Goal: Check status: Check status

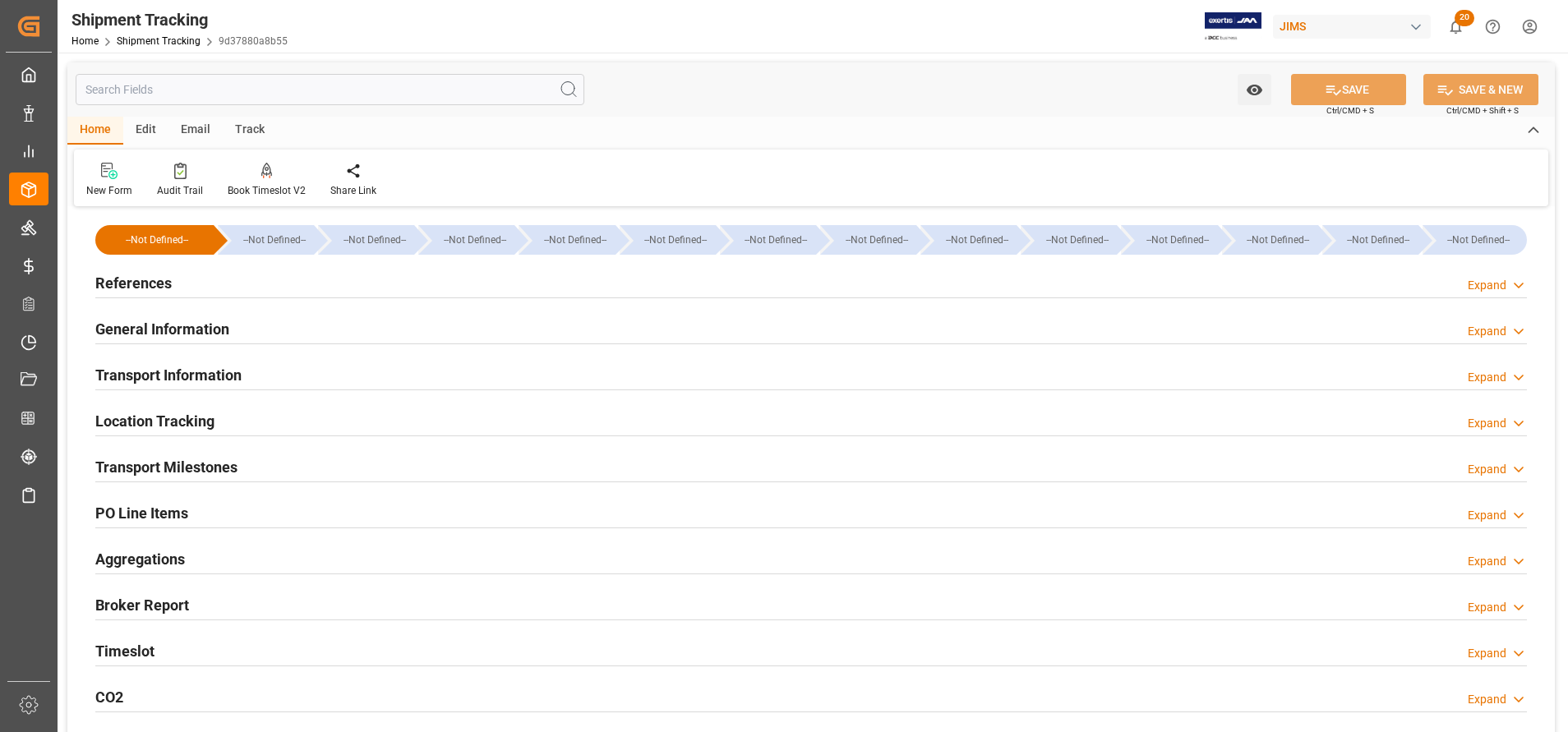
scroll to position [381, 0]
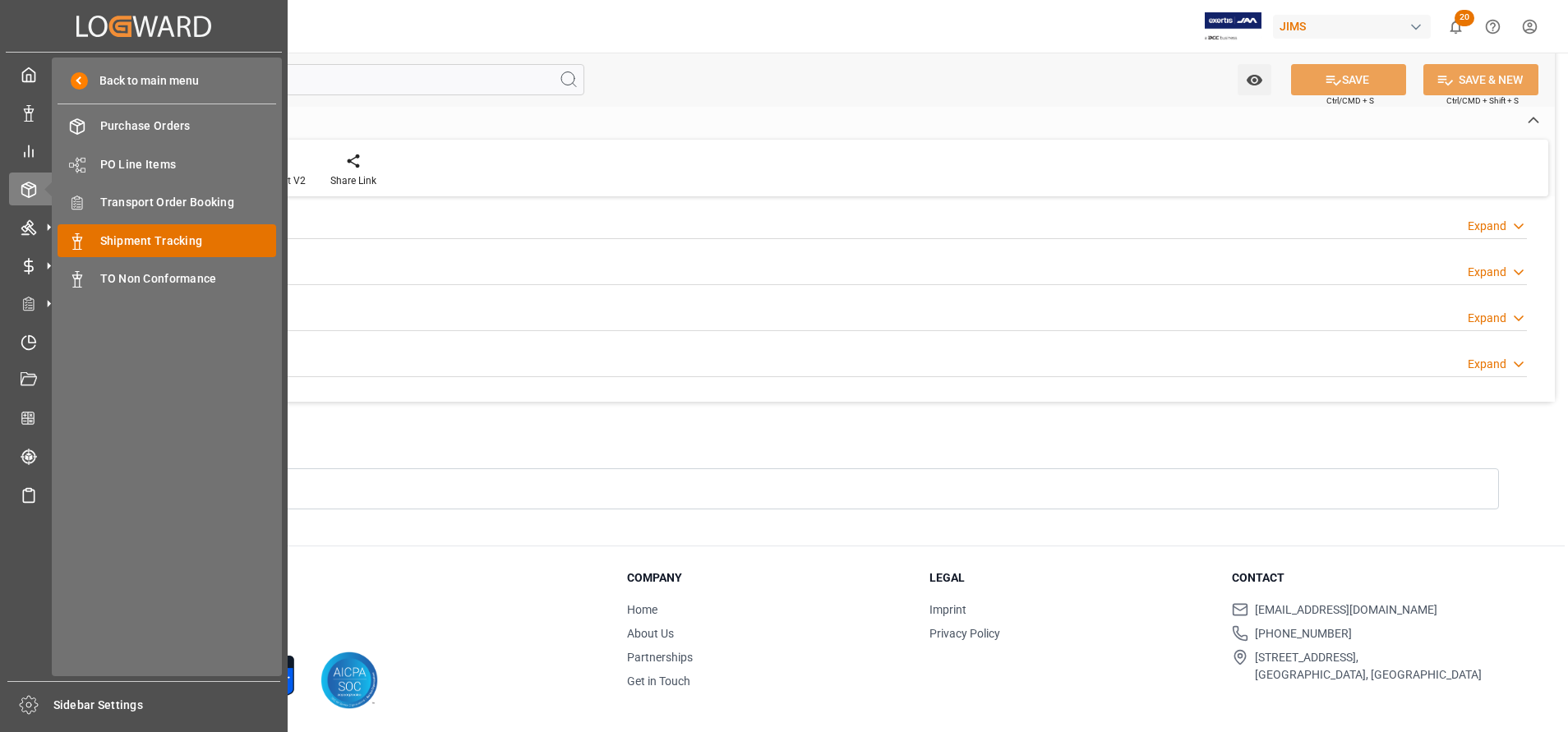
click at [183, 248] on span "Shipment Tracking" at bounding box center [188, 240] width 176 height 17
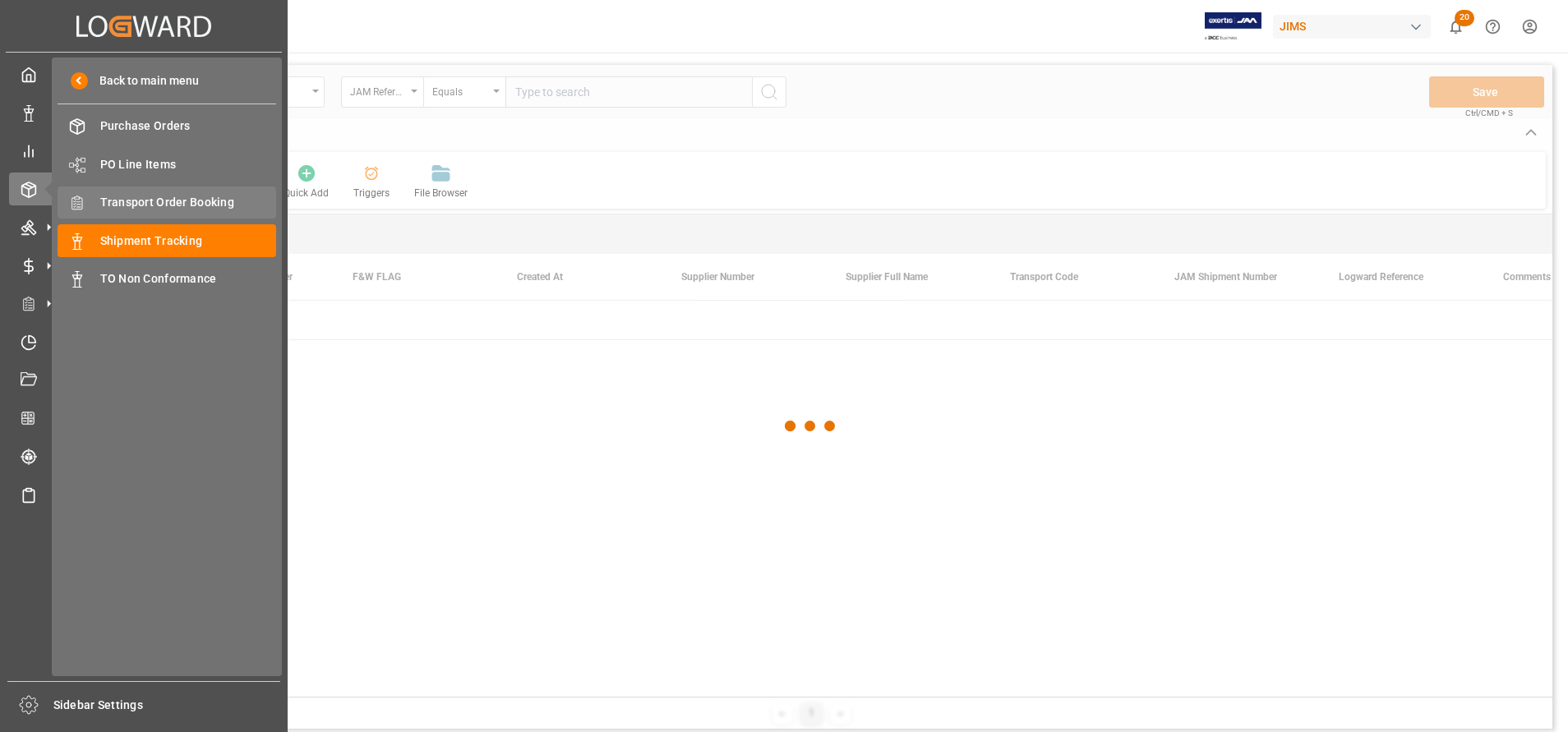
click at [119, 192] on div "Transport Order Booking Transport Order Booking" at bounding box center [167, 202] width 219 height 32
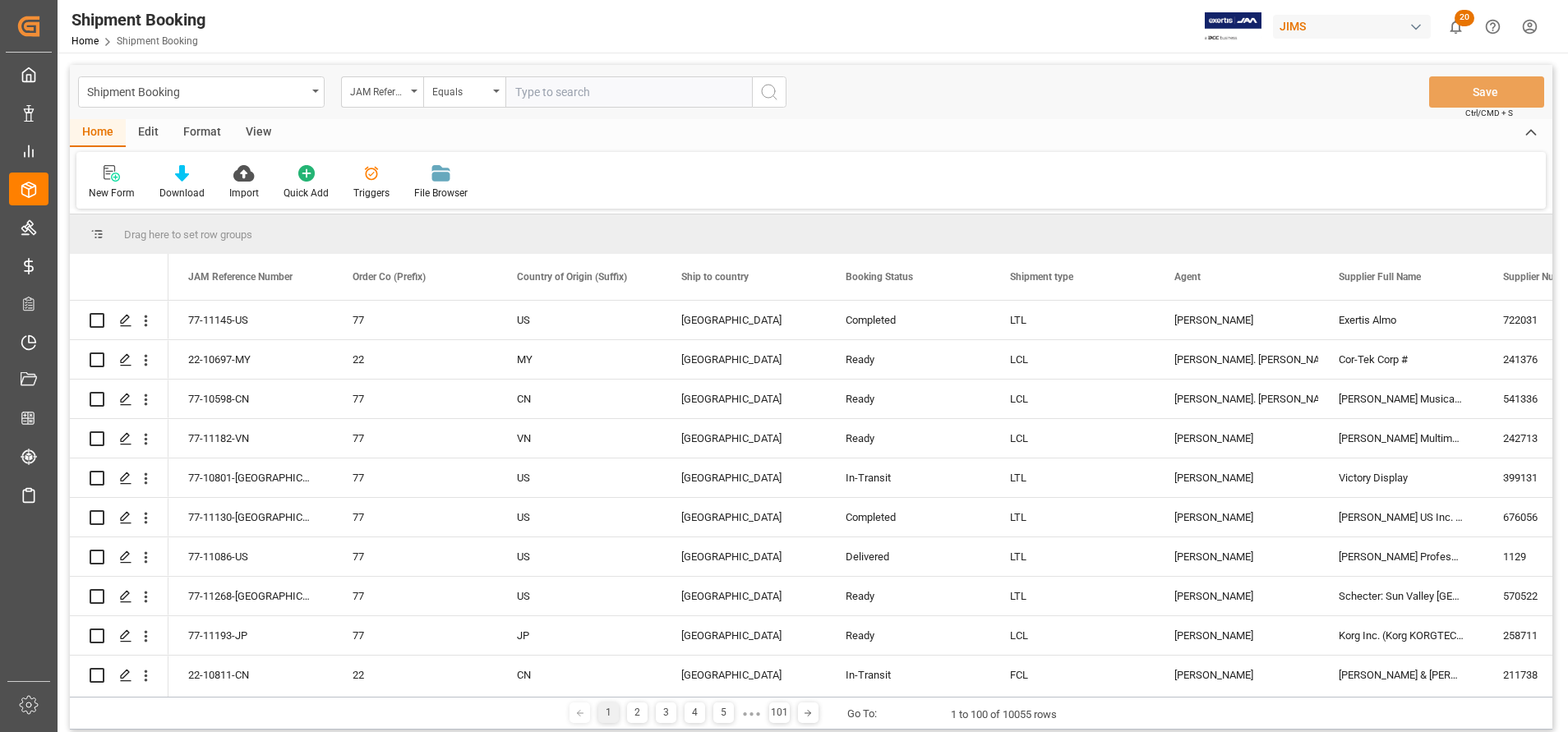
click at [746, 95] on input "text" at bounding box center [628, 92] width 247 height 32
paste input "22-9851-MY"
type input "22-9851-MY"
click at [767, 95] on icon "search button" at bounding box center [769, 92] width 20 height 20
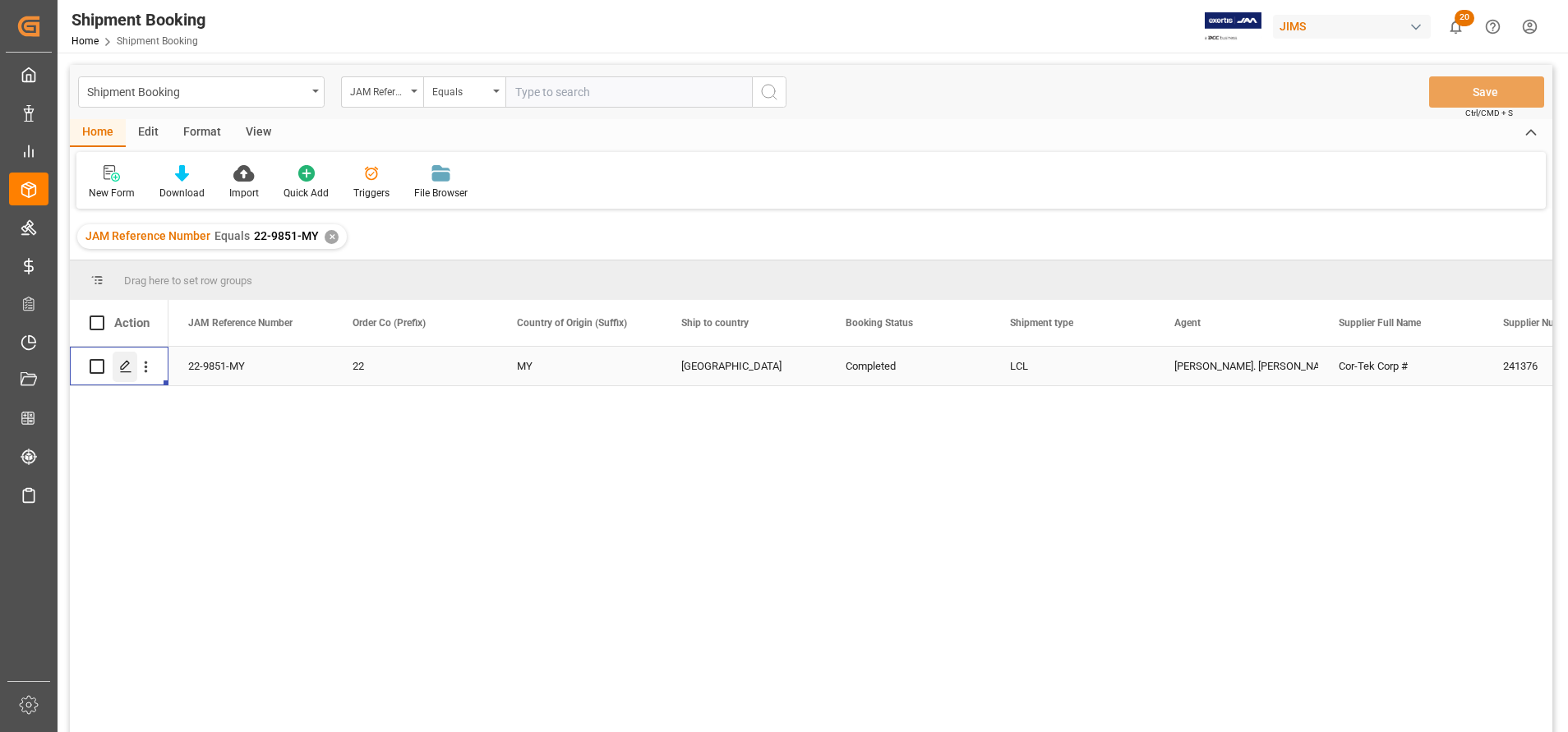
click at [131, 369] on icon "Press SPACE to select this row." at bounding box center [126, 366] width 14 height 14
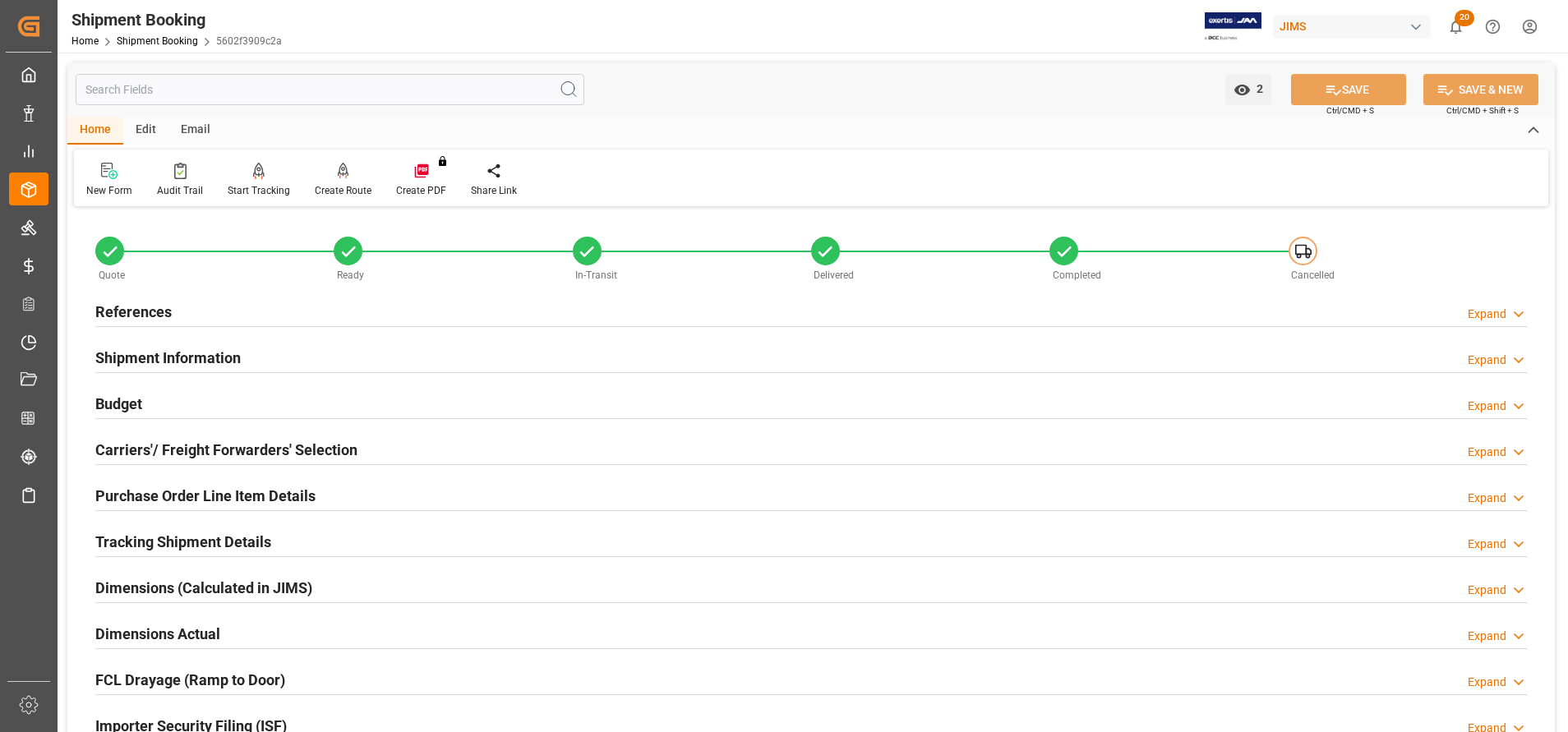
click at [113, 390] on div "Budget" at bounding box center [118, 402] width 47 height 32
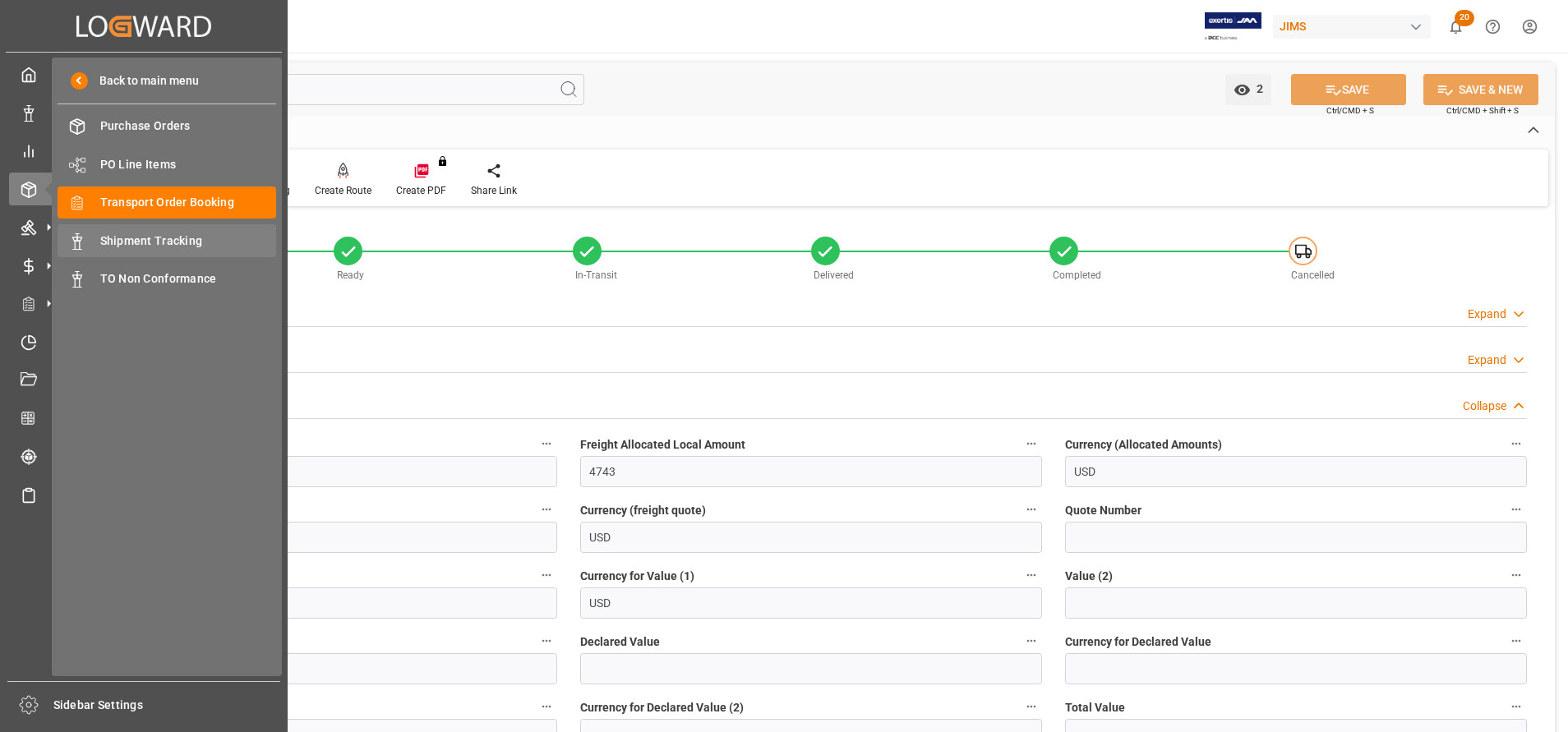
click at [220, 234] on span "Shipment Tracking" at bounding box center [188, 240] width 176 height 17
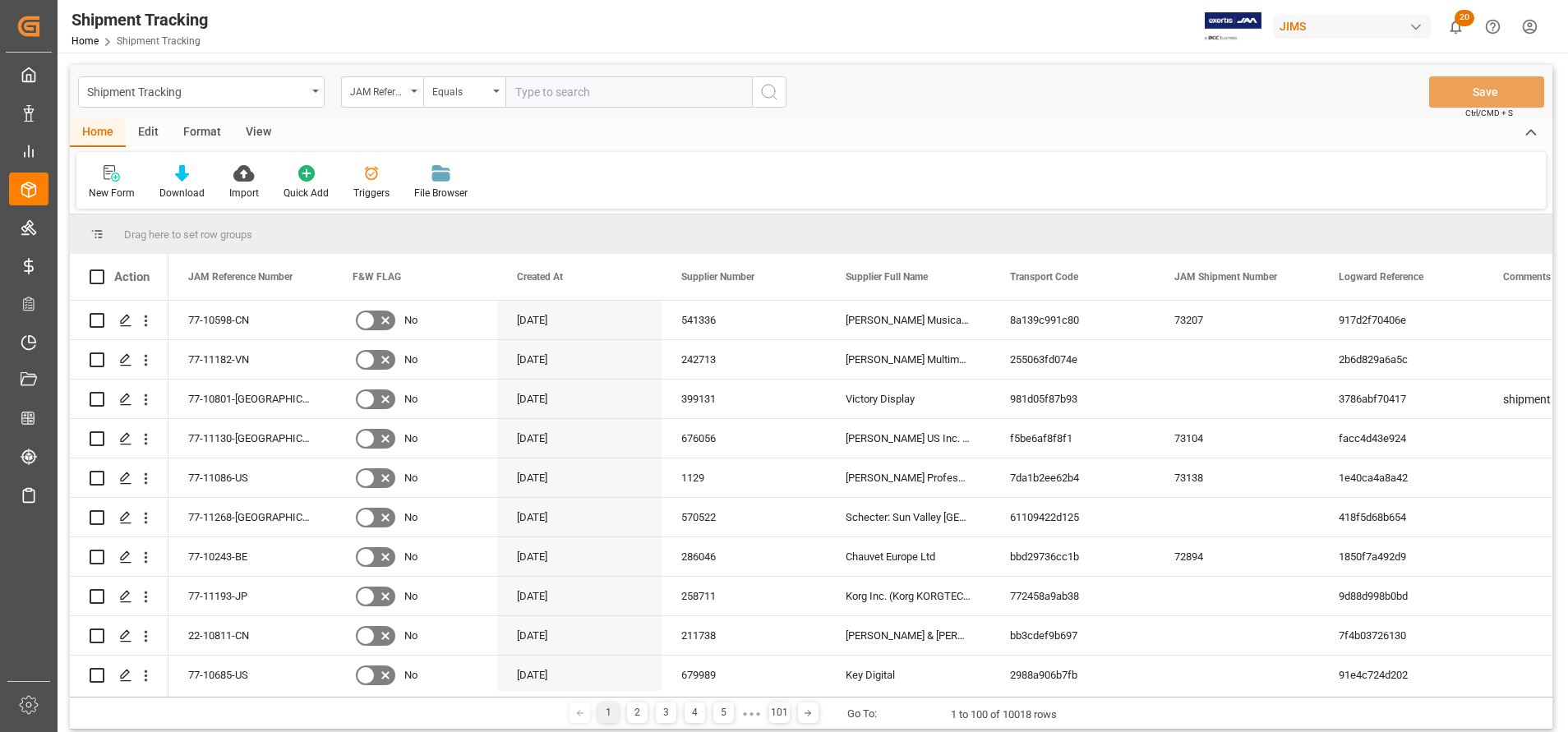
click at [633, 99] on input "text" at bounding box center [628, 92] width 247 height 32
type input "22-9851-MY"
click at [782, 99] on button "search button" at bounding box center [769, 92] width 34 height 32
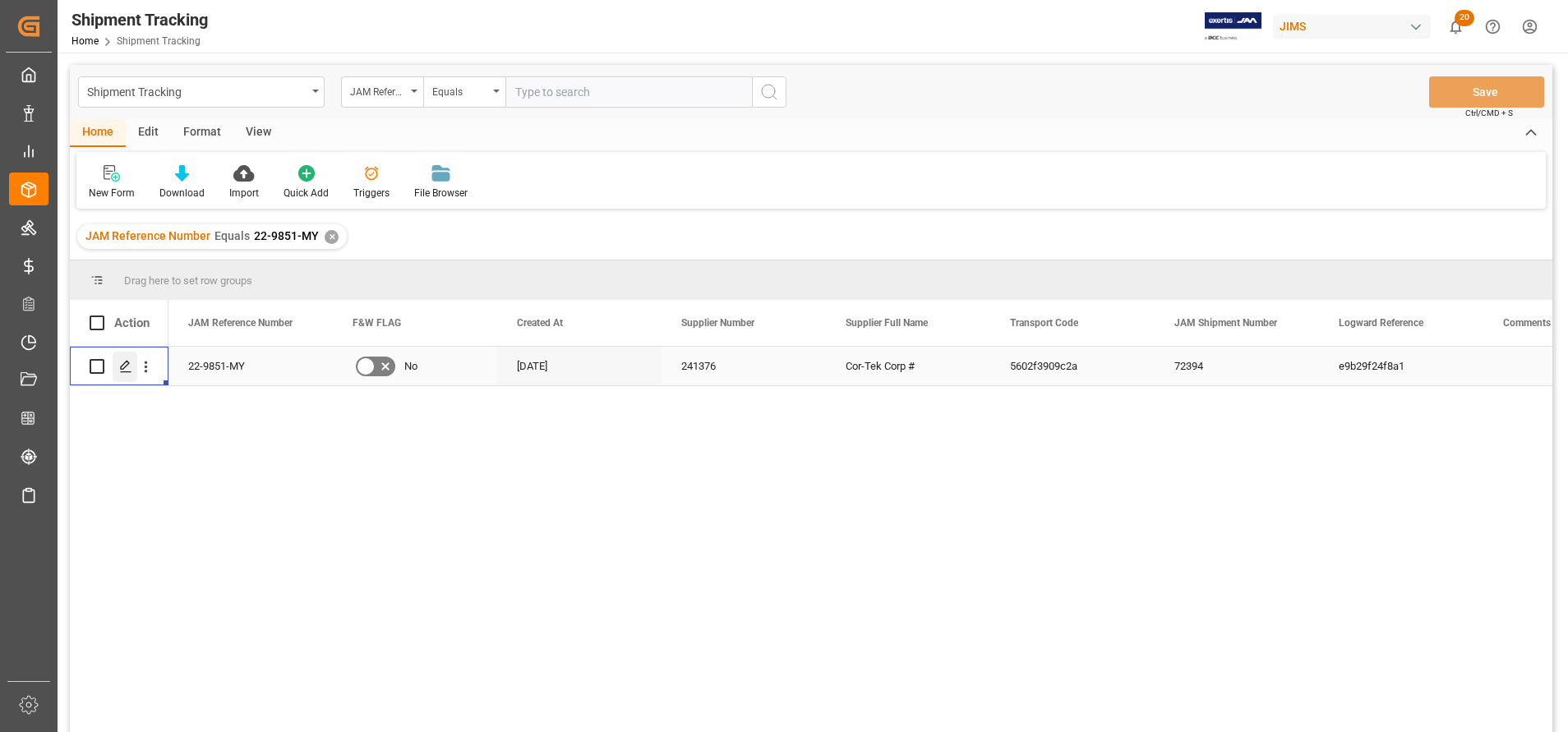
click at [127, 370] on icon "Press SPACE to select this row." at bounding box center [126, 366] width 14 height 14
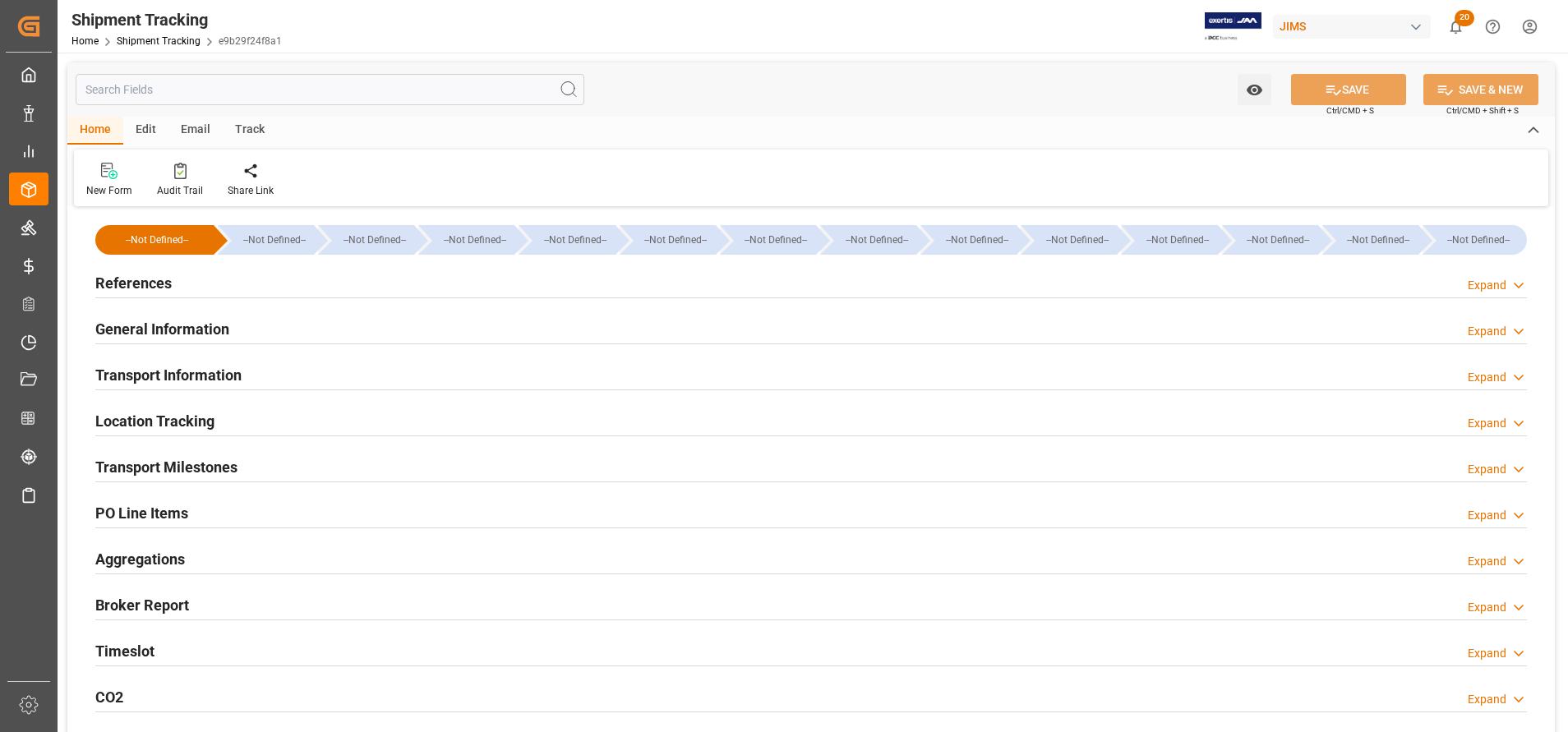
type input "[DATE]"
click at [147, 282] on h2 "References" at bounding box center [133, 283] width 77 height 23
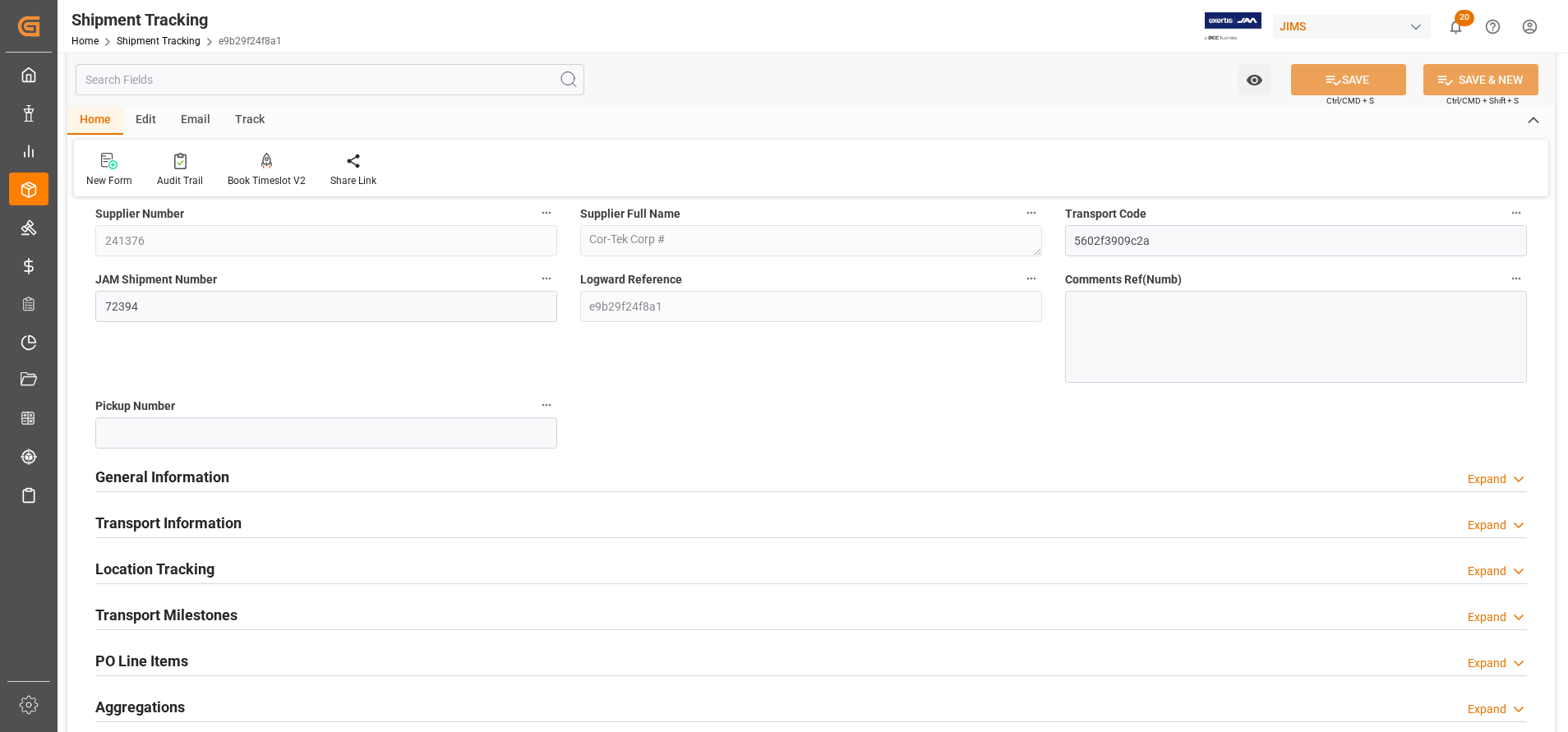
scroll to position [247, 0]
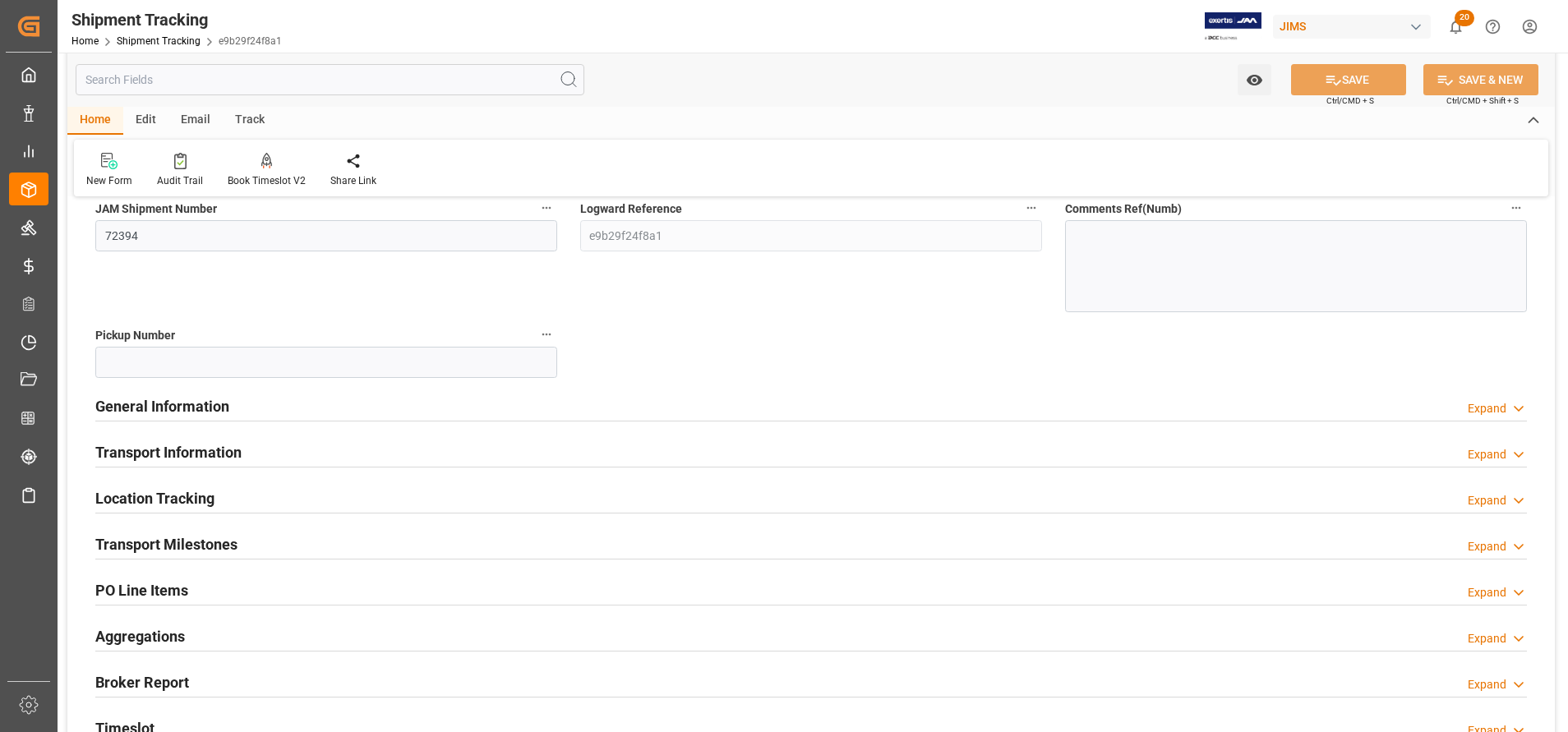
click at [203, 403] on h2 "General Information" at bounding box center [162, 406] width 134 height 23
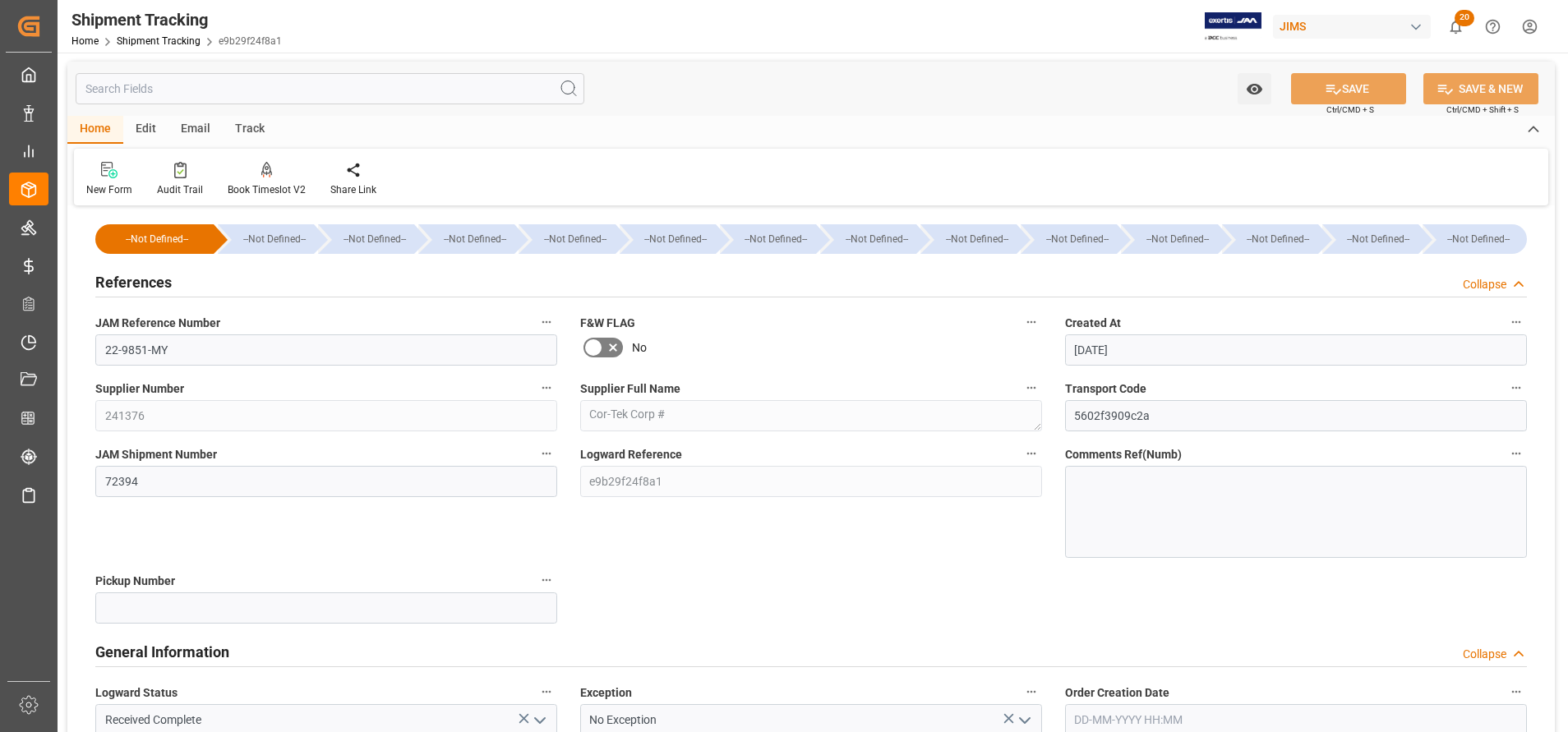
scroll to position [0, 0]
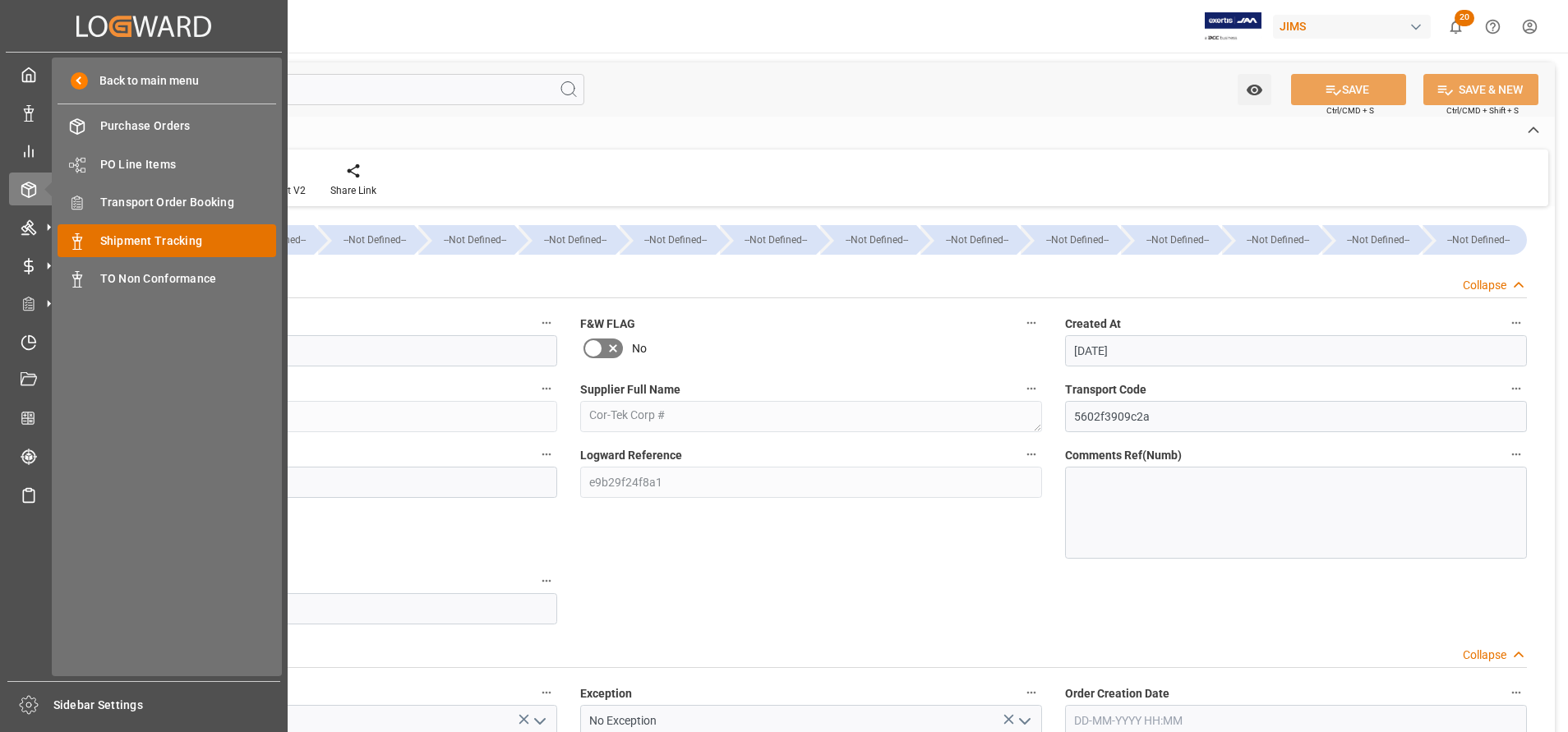
click at [155, 244] on span "Shipment Tracking" at bounding box center [188, 240] width 176 height 17
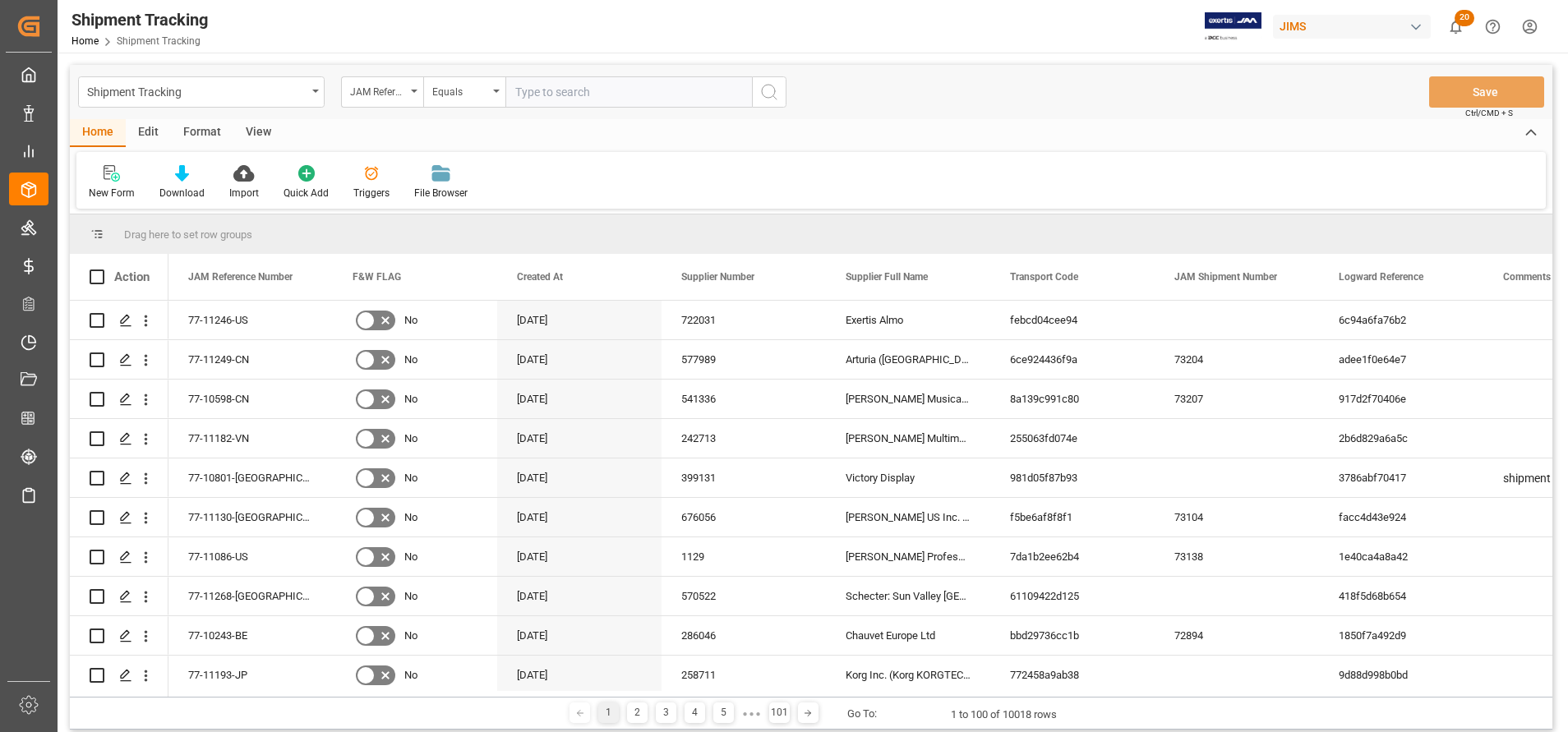
click at [642, 99] on input "text" at bounding box center [628, 92] width 247 height 32
type input "22-9678-MY"
click at [773, 99] on icon "search button" at bounding box center [769, 92] width 20 height 20
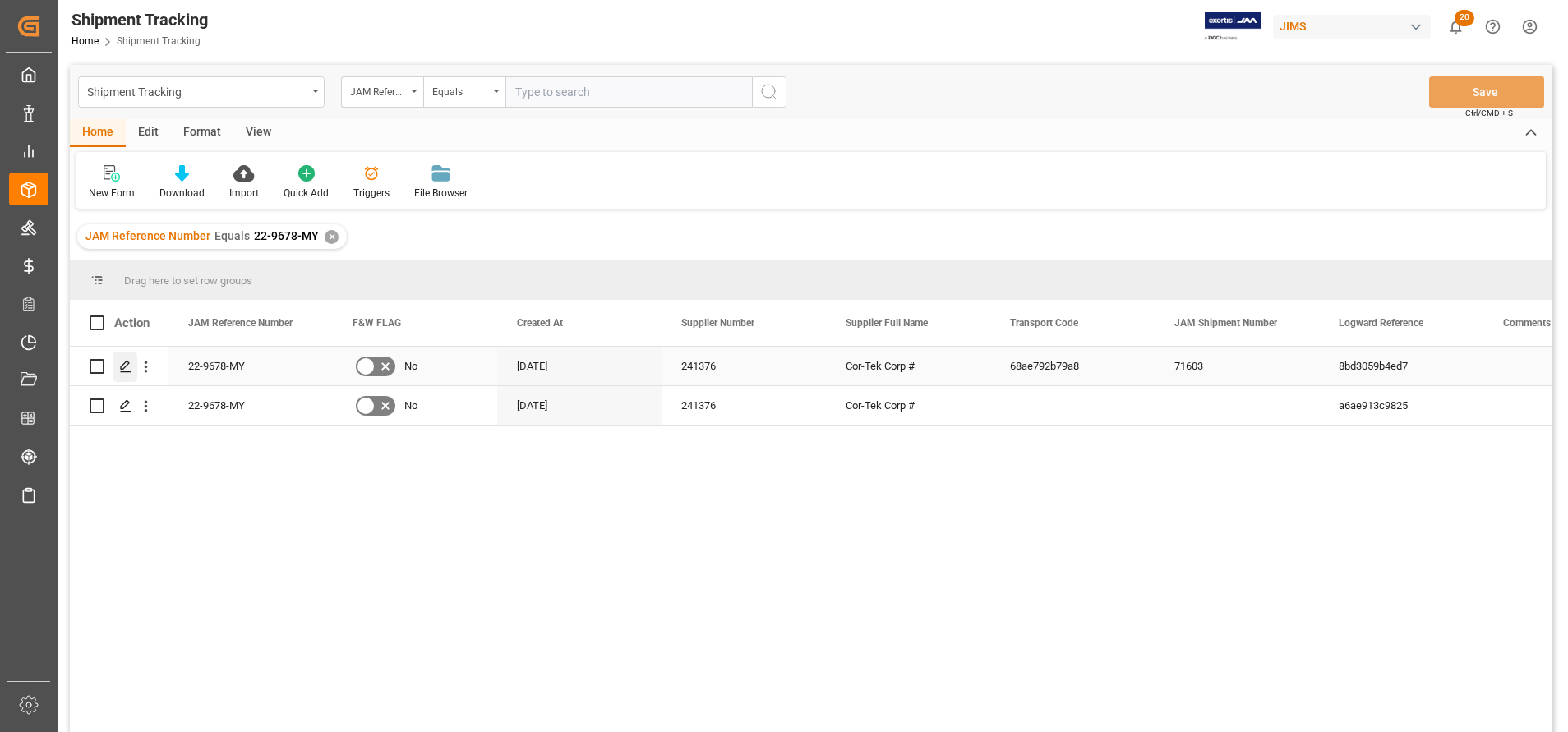
click at [116, 369] on div "Press SPACE to select this row." at bounding box center [125, 367] width 24 height 31
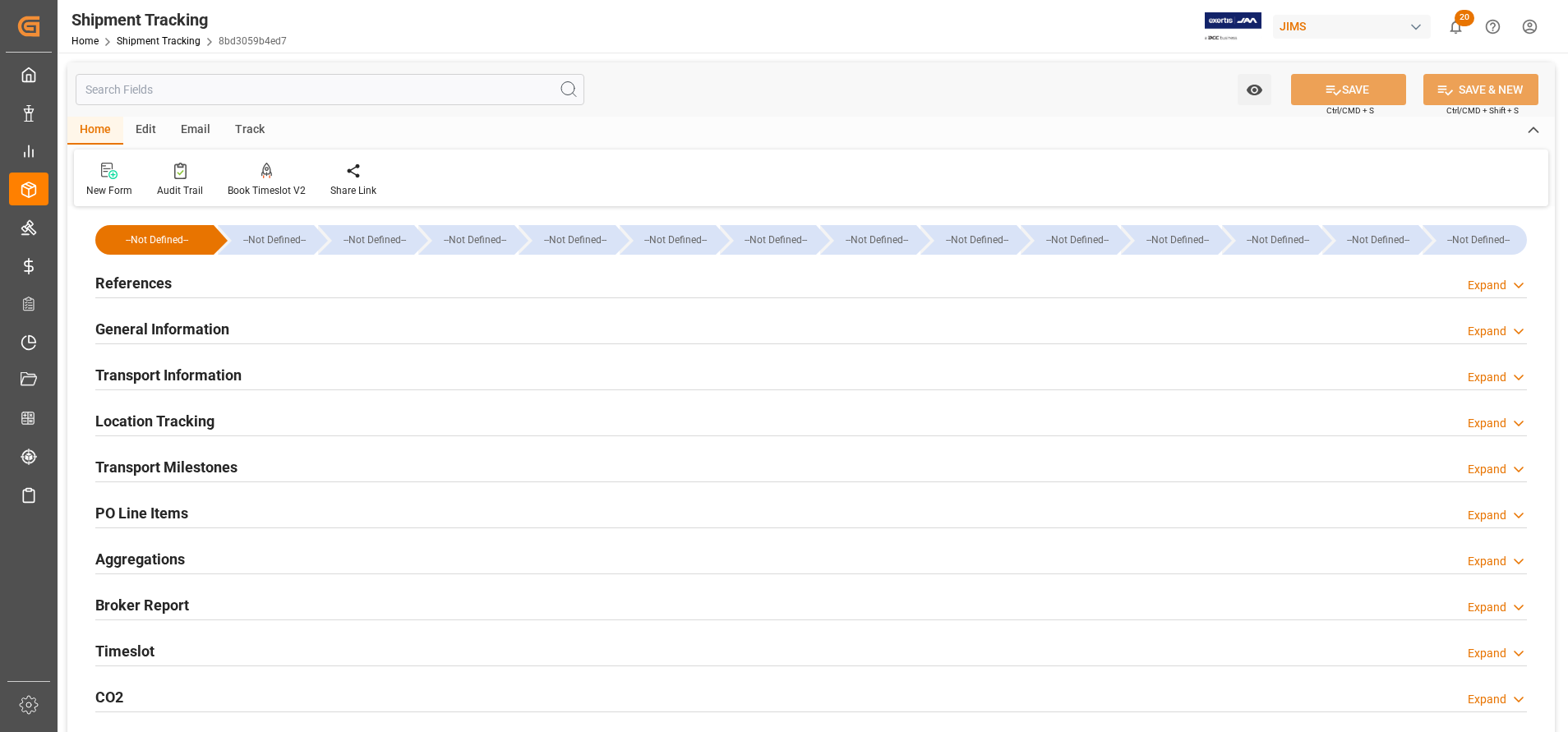
click at [233, 327] on div "General Information Expand" at bounding box center [811, 327] width 1432 height 32
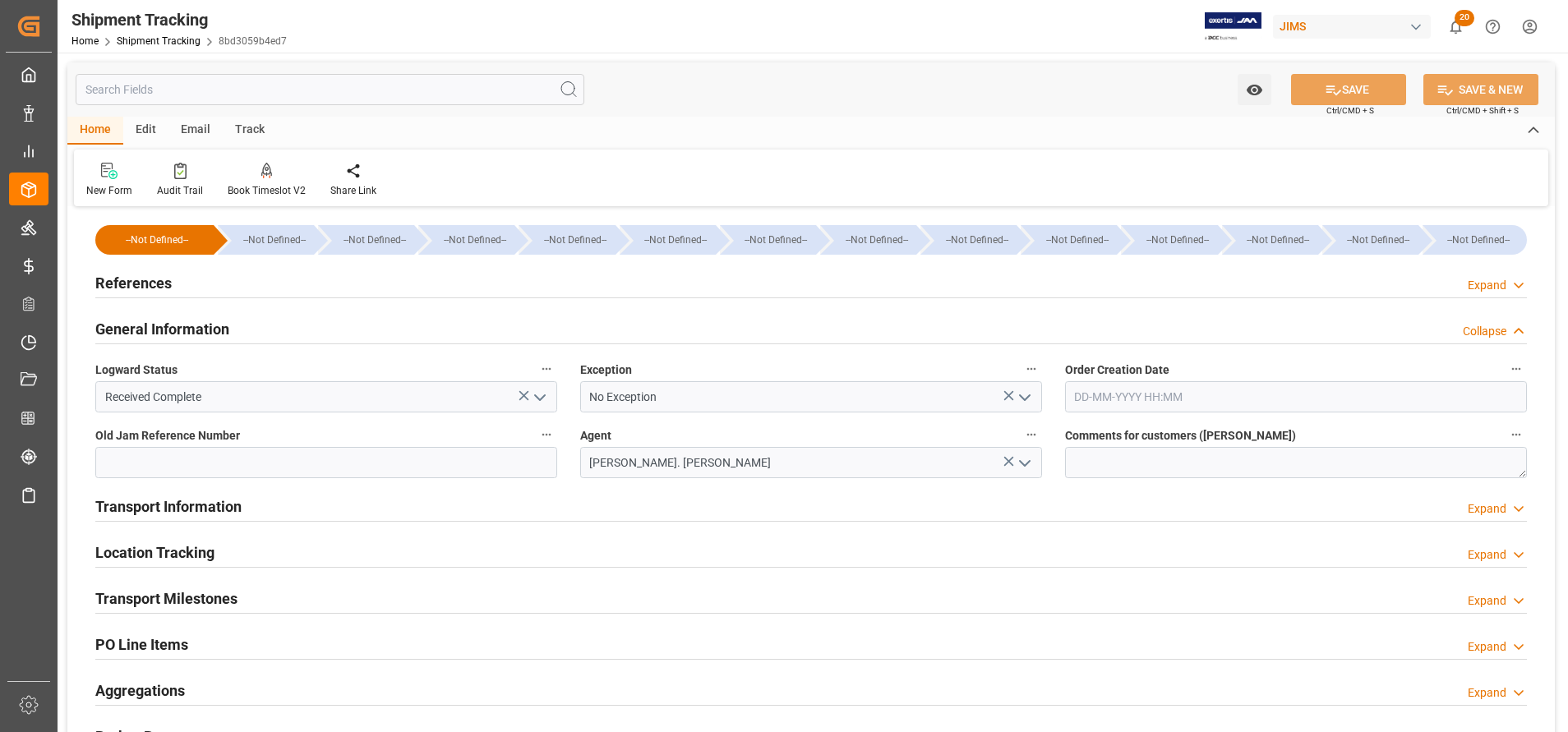
click at [232, 327] on div "General Information Collapse" at bounding box center [811, 327] width 1432 height 32
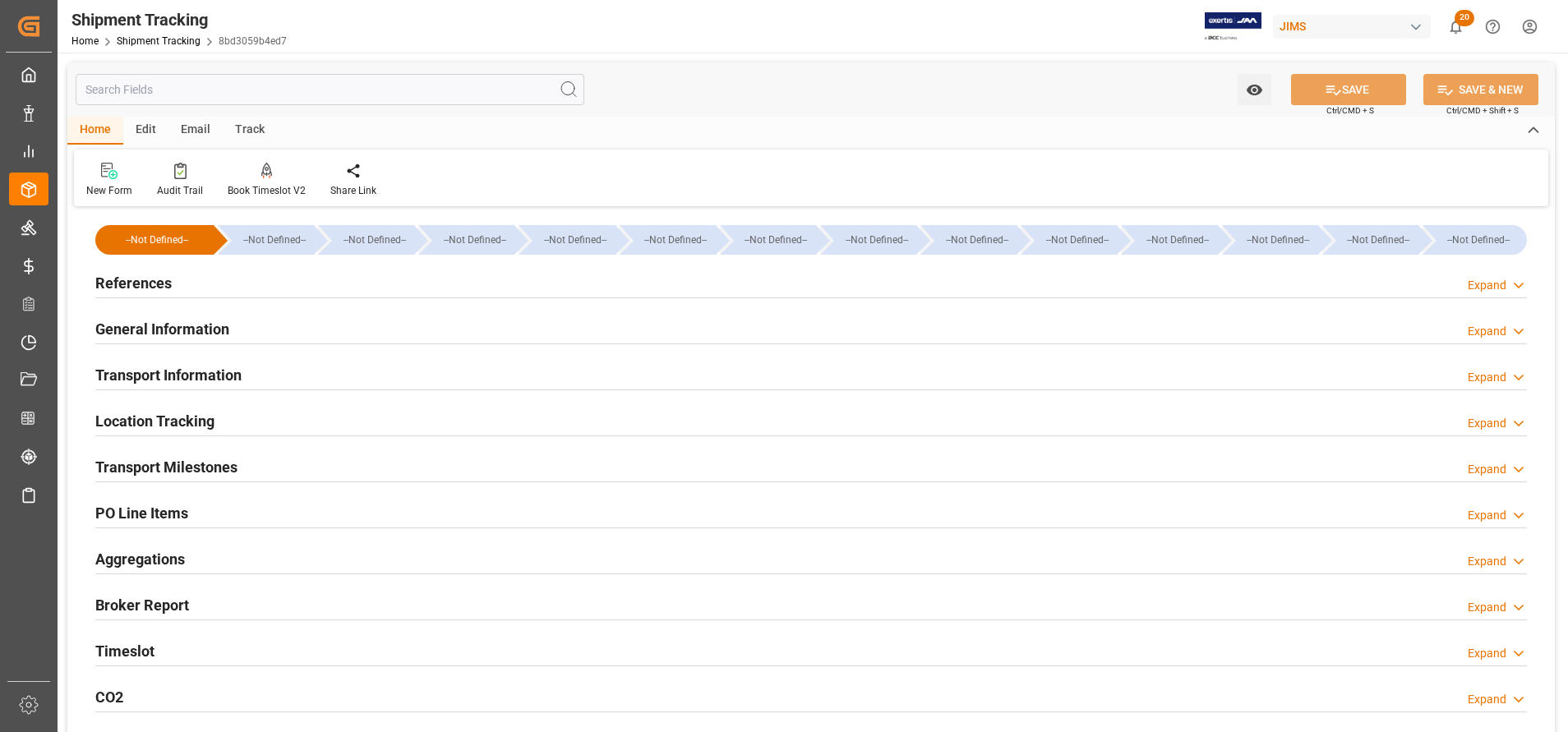
click at [208, 328] on h2 "General Information" at bounding box center [162, 329] width 134 height 23
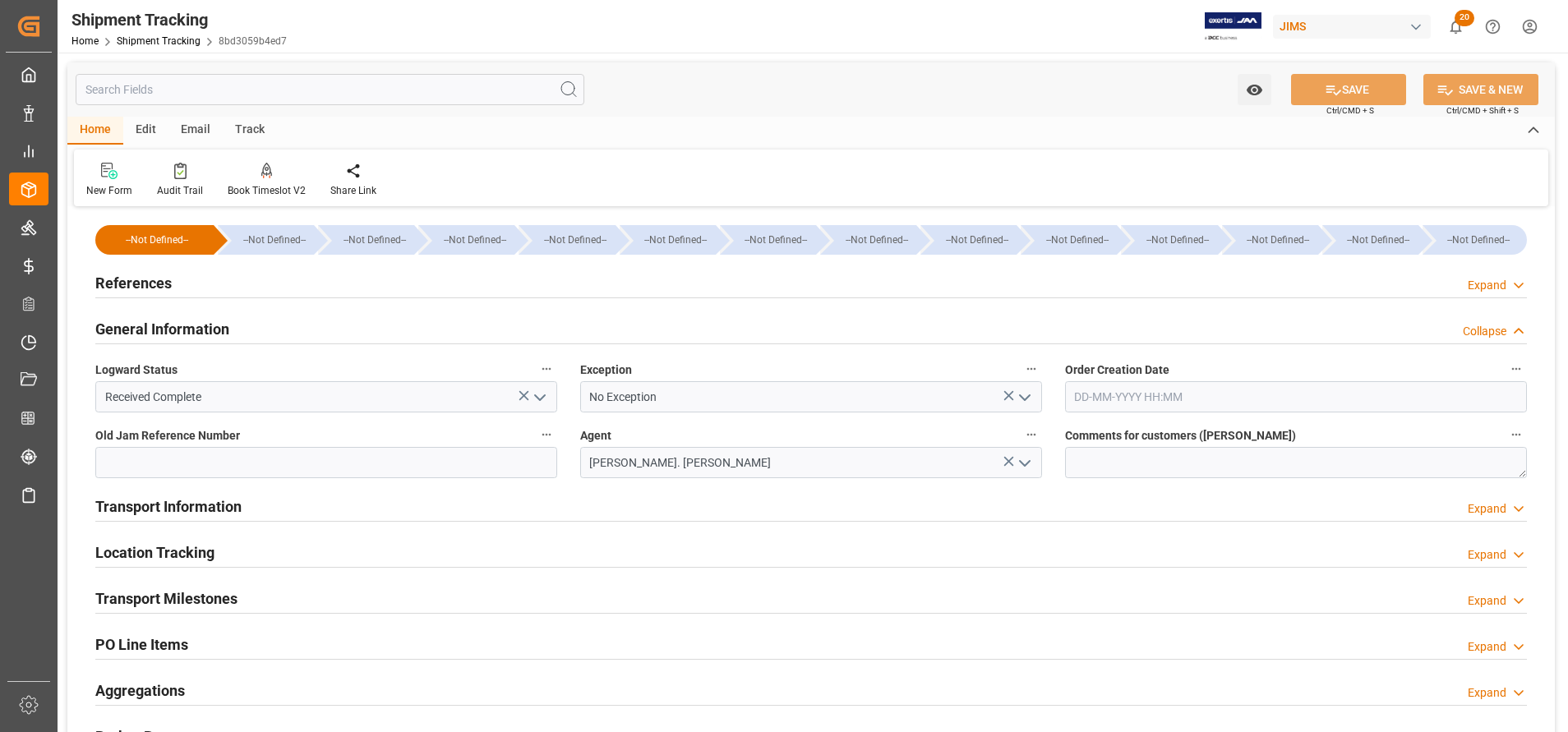
click at [159, 285] on h2 "References" at bounding box center [133, 283] width 77 height 23
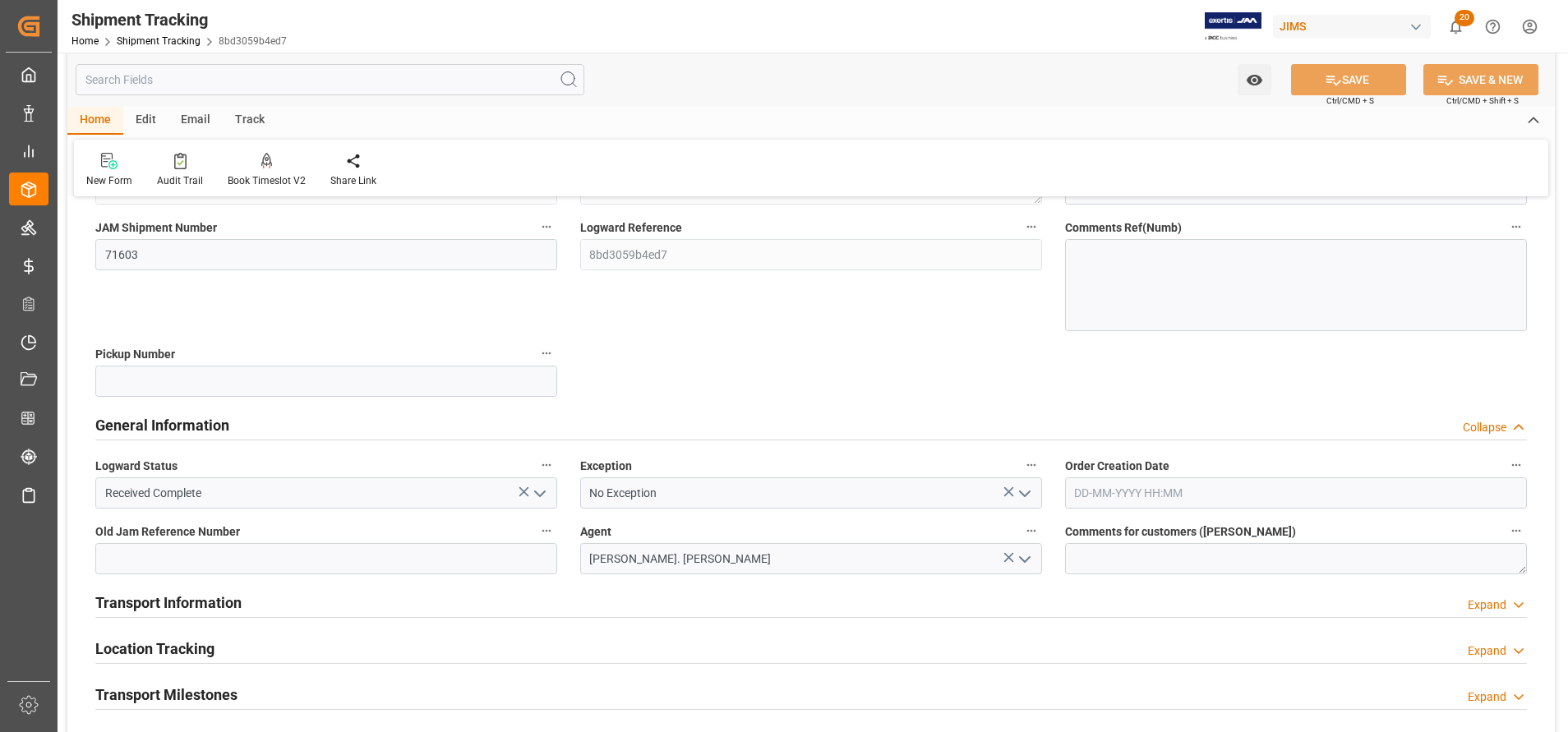
scroll to position [247, 0]
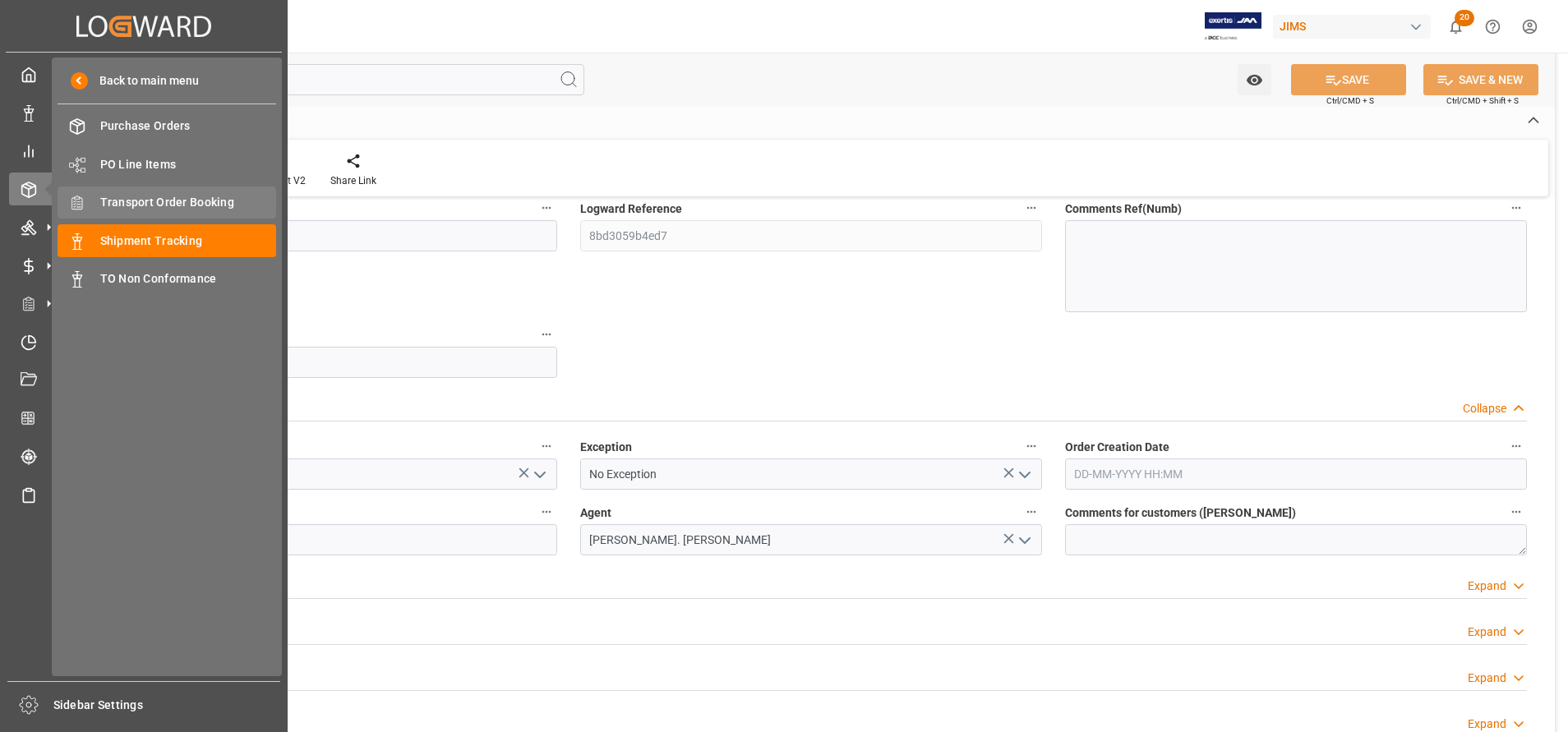
click at [194, 203] on span "Transport Order Booking" at bounding box center [188, 202] width 176 height 17
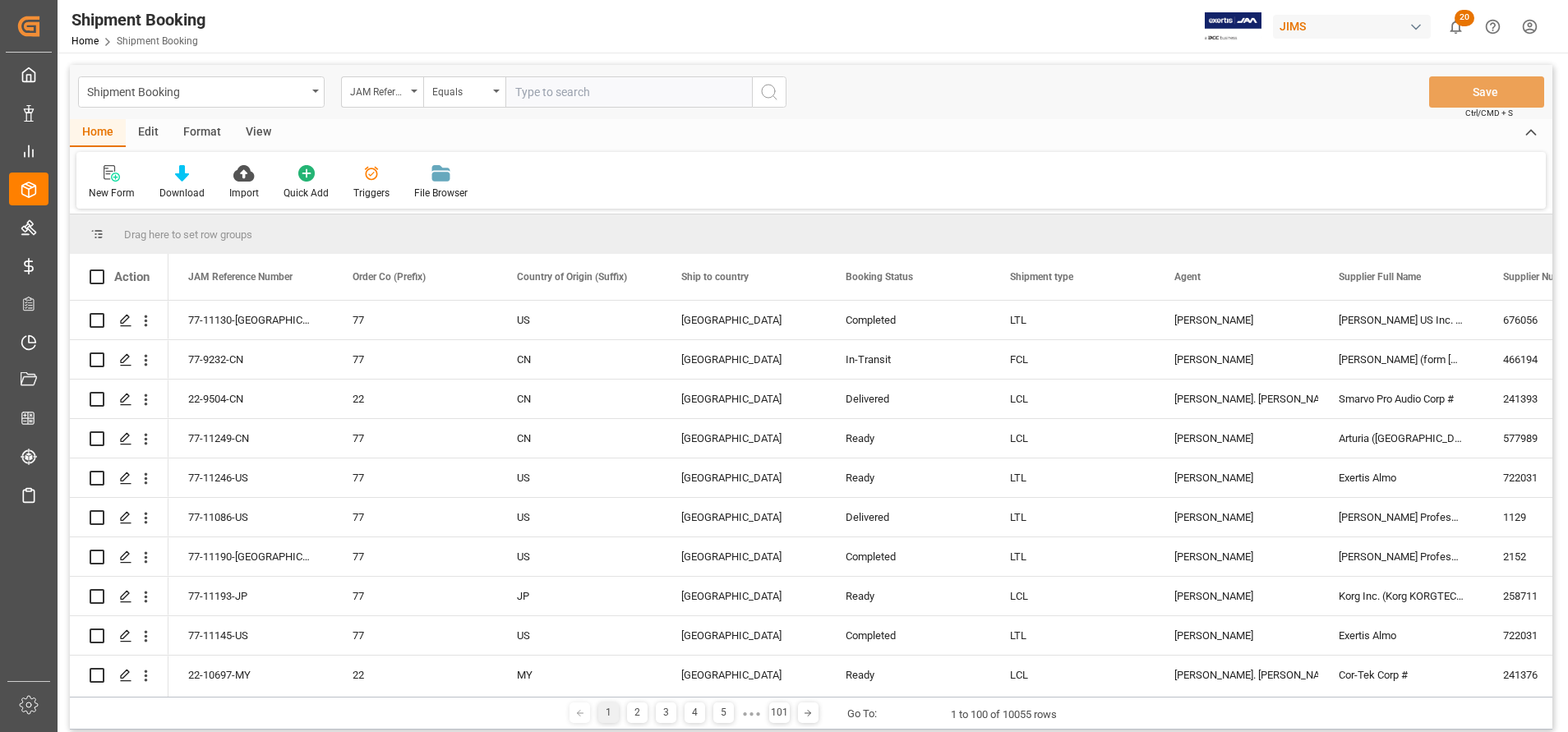
click at [663, 91] on input "text" at bounding box center [628, 92] width 247 height 32
type input "22-9678-MY"
click at [773, 88] on icon "search button" at bounding box center [769, 92] width 20 height 20
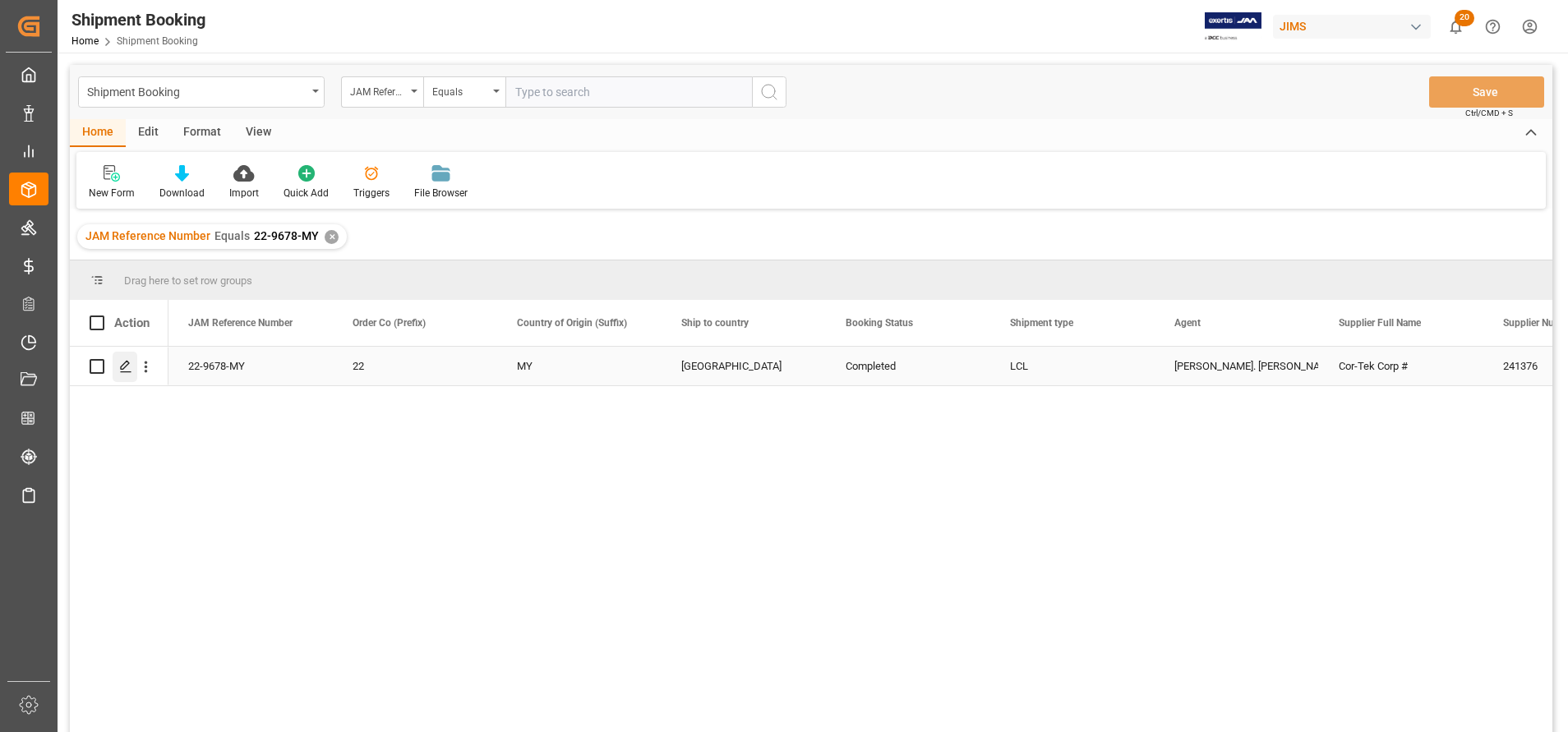
click at [124, 366] on icon "Press SPACE to select this row." at bounding box center [126, 366] width 14 height 14
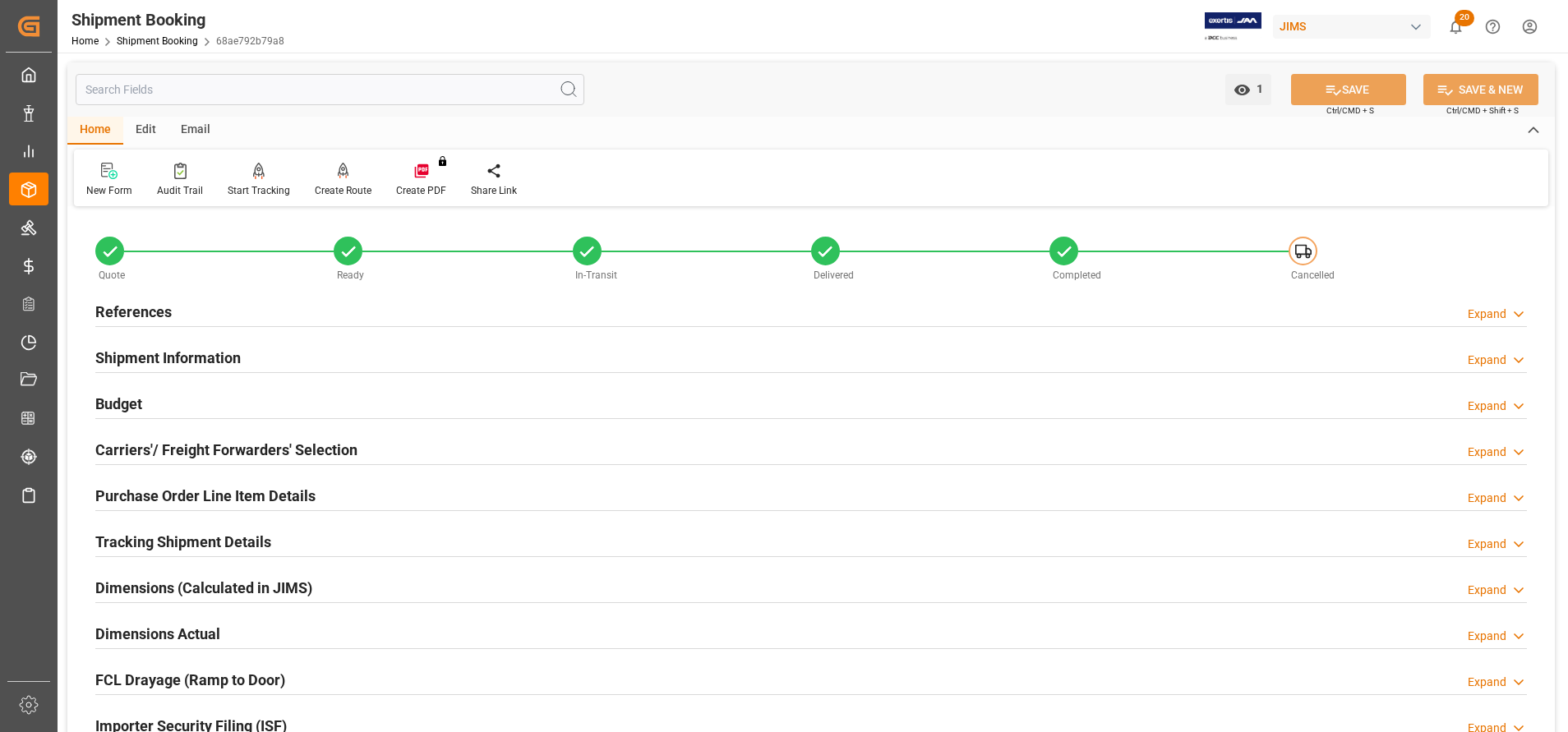
click at [174, 366] on h2 "Shipment Information" at bounding box center [167, 358] width 146 height 23
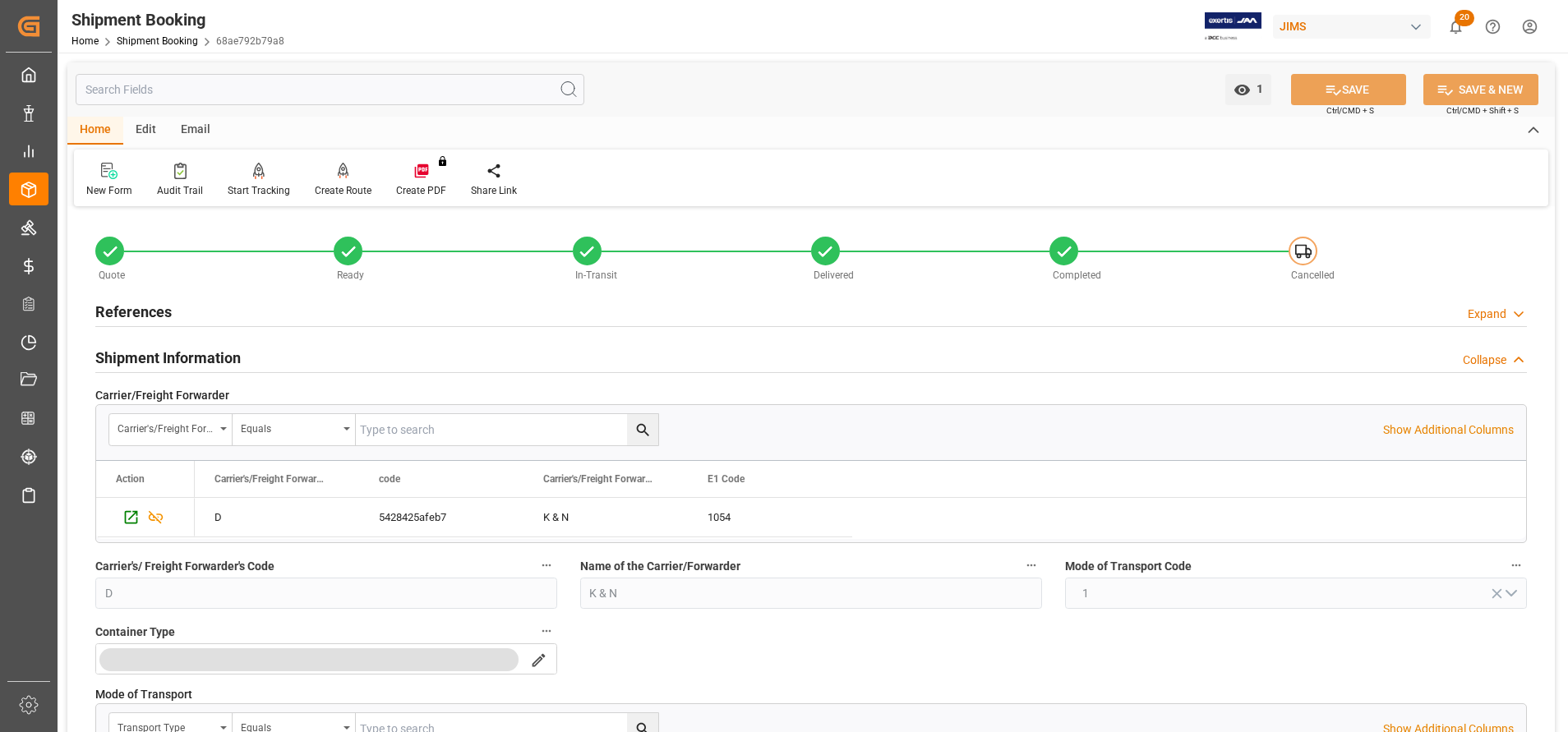
click at [174, 366] on h2 "Shipment Information" at bounding box center [167, 358] width 146 height 23
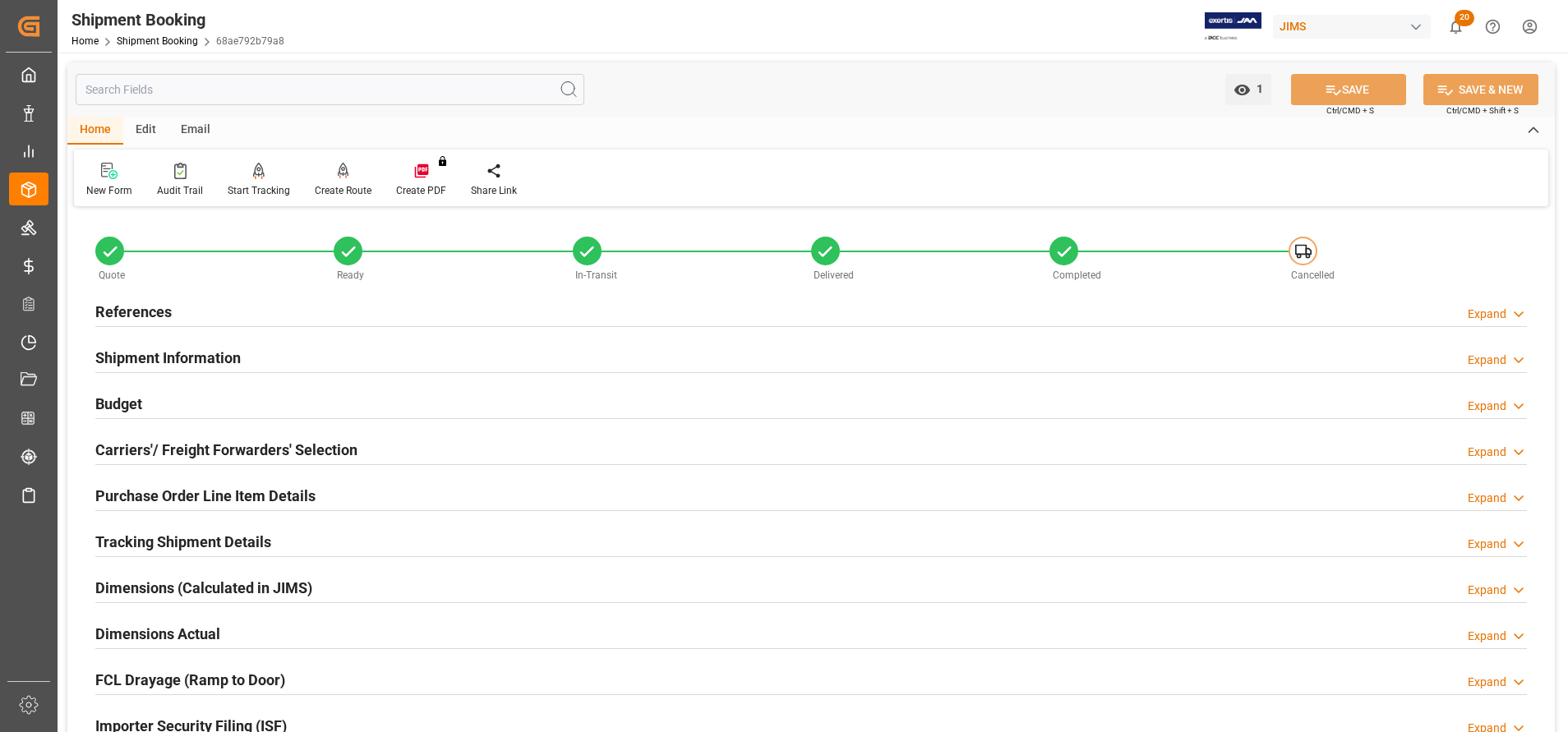
click at [149, 402] on div "Budget Expand" at bounding box center [811, 402] width 1432 height 32
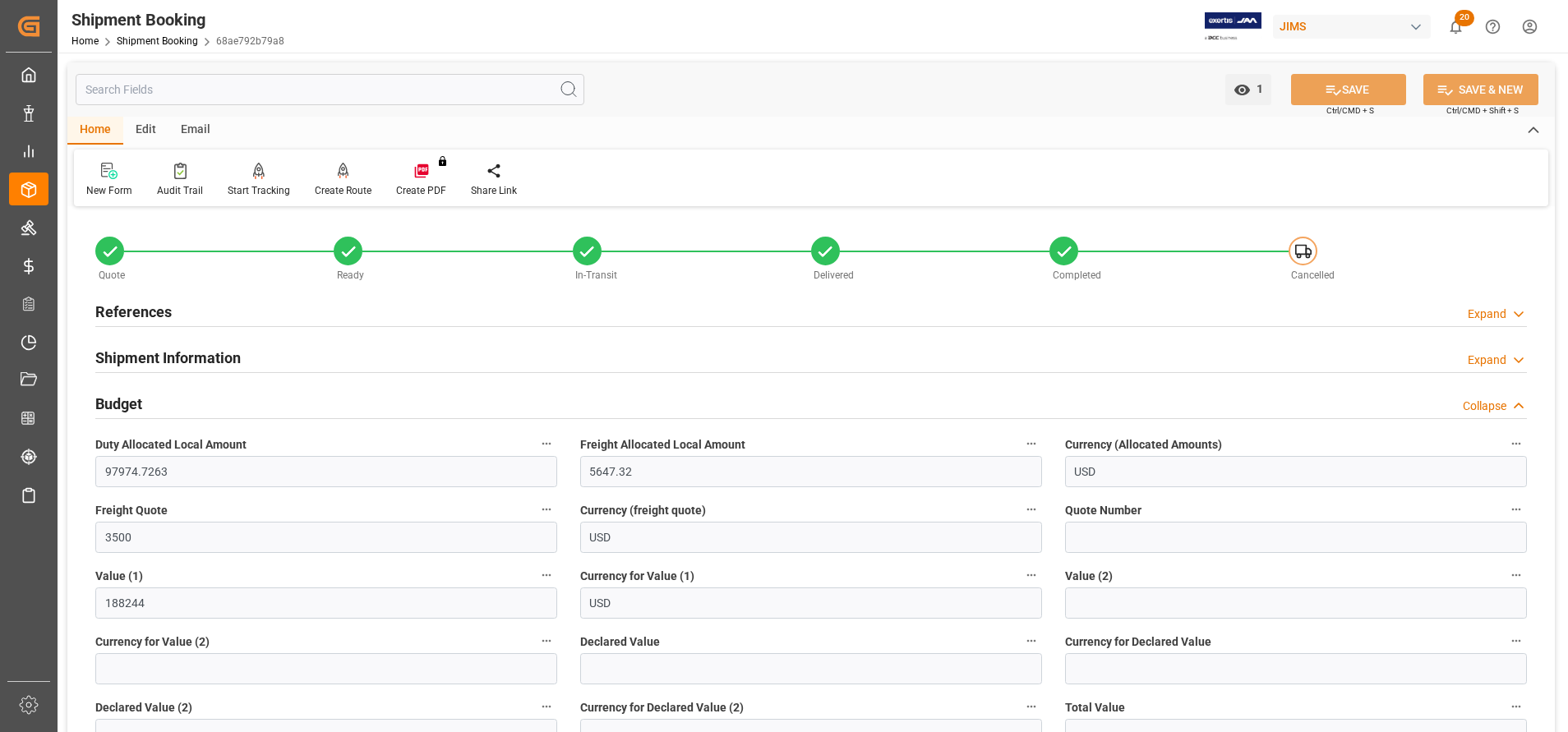
click at [149, 312] on h2 "References" at bounding box center [133, 312] width 77 height 23
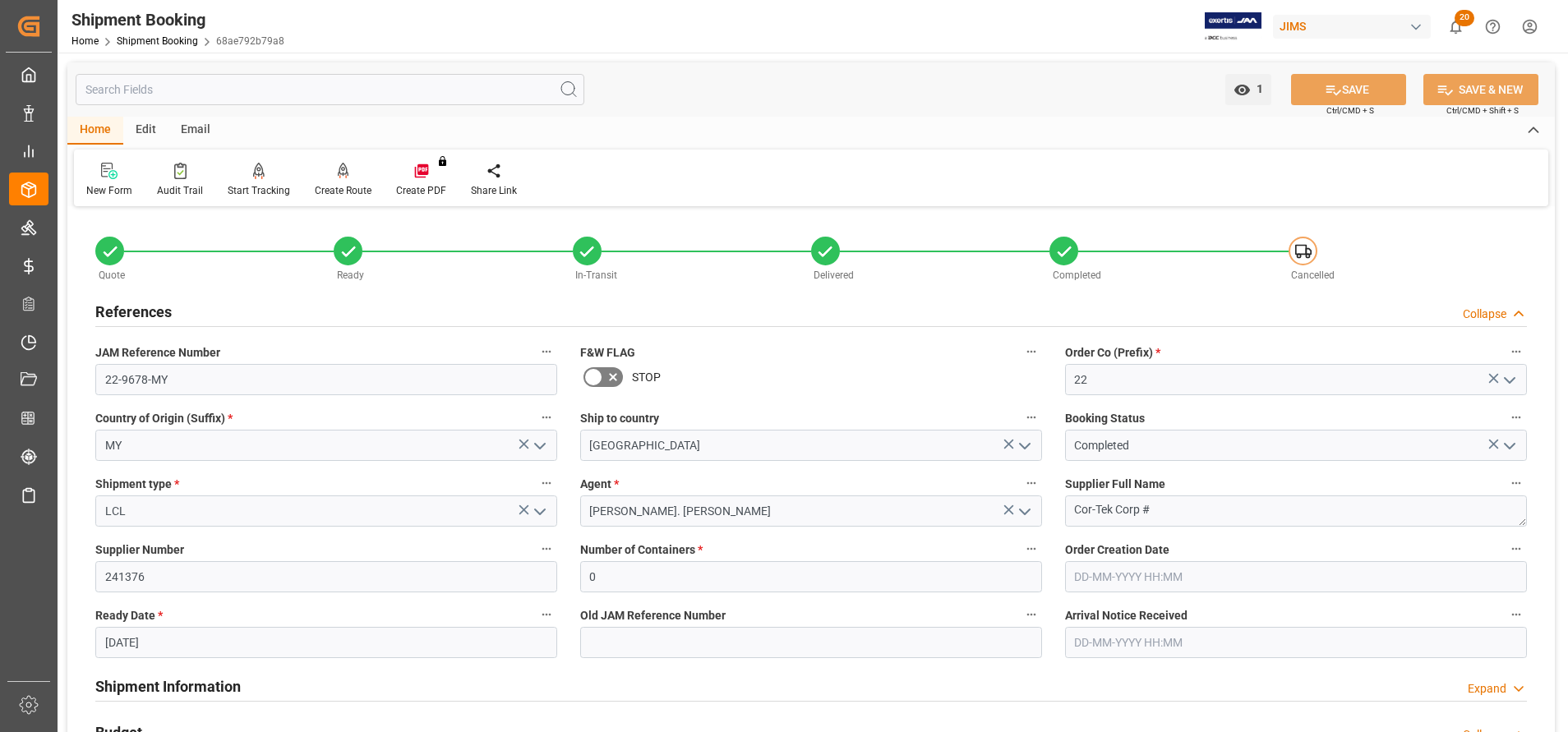
click at [149, 312] on h2 "References" at bounding box center [133, 312] width 77 height 23
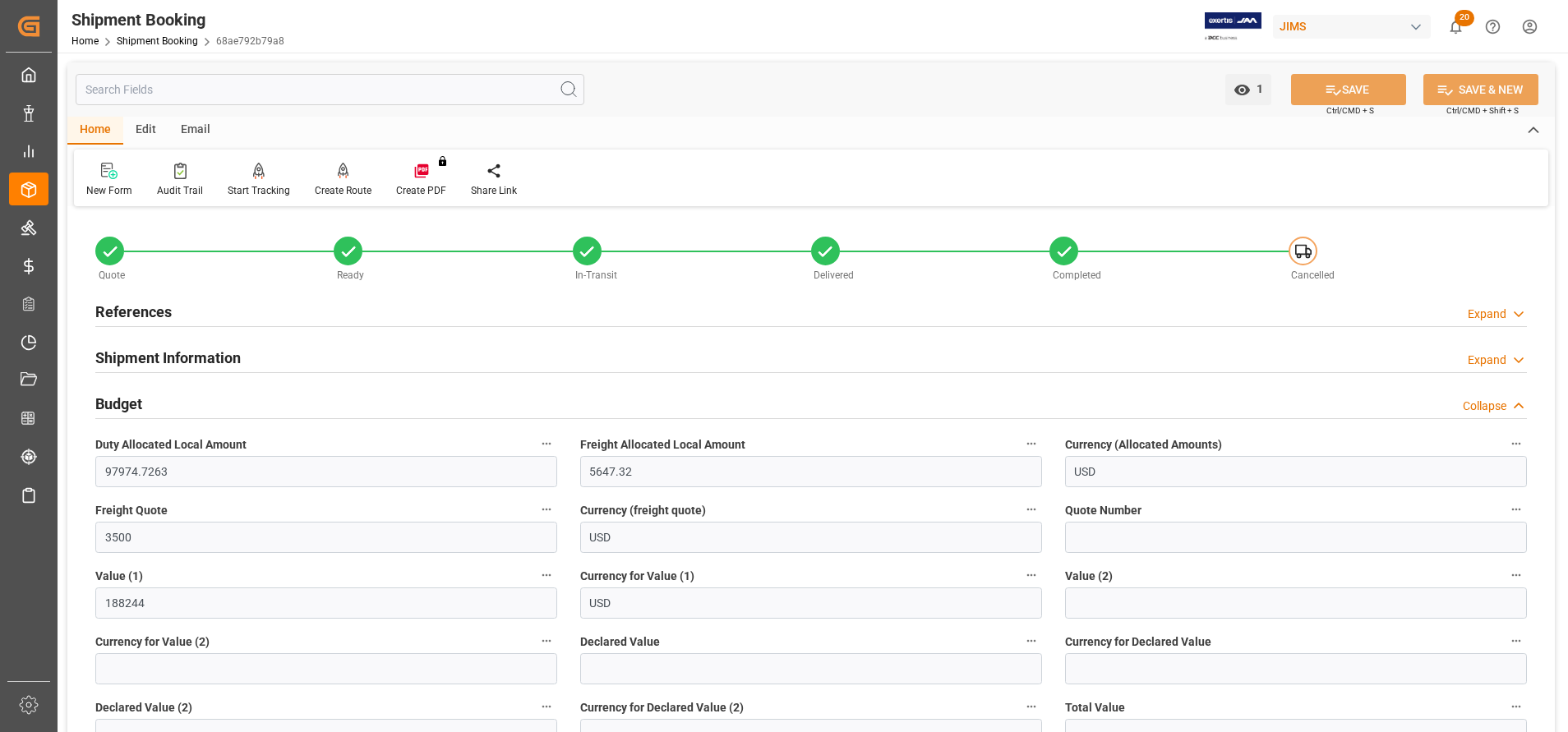
click at [149, 305] on h2 "References" at bounding box center [133, 312] width 77 height 23
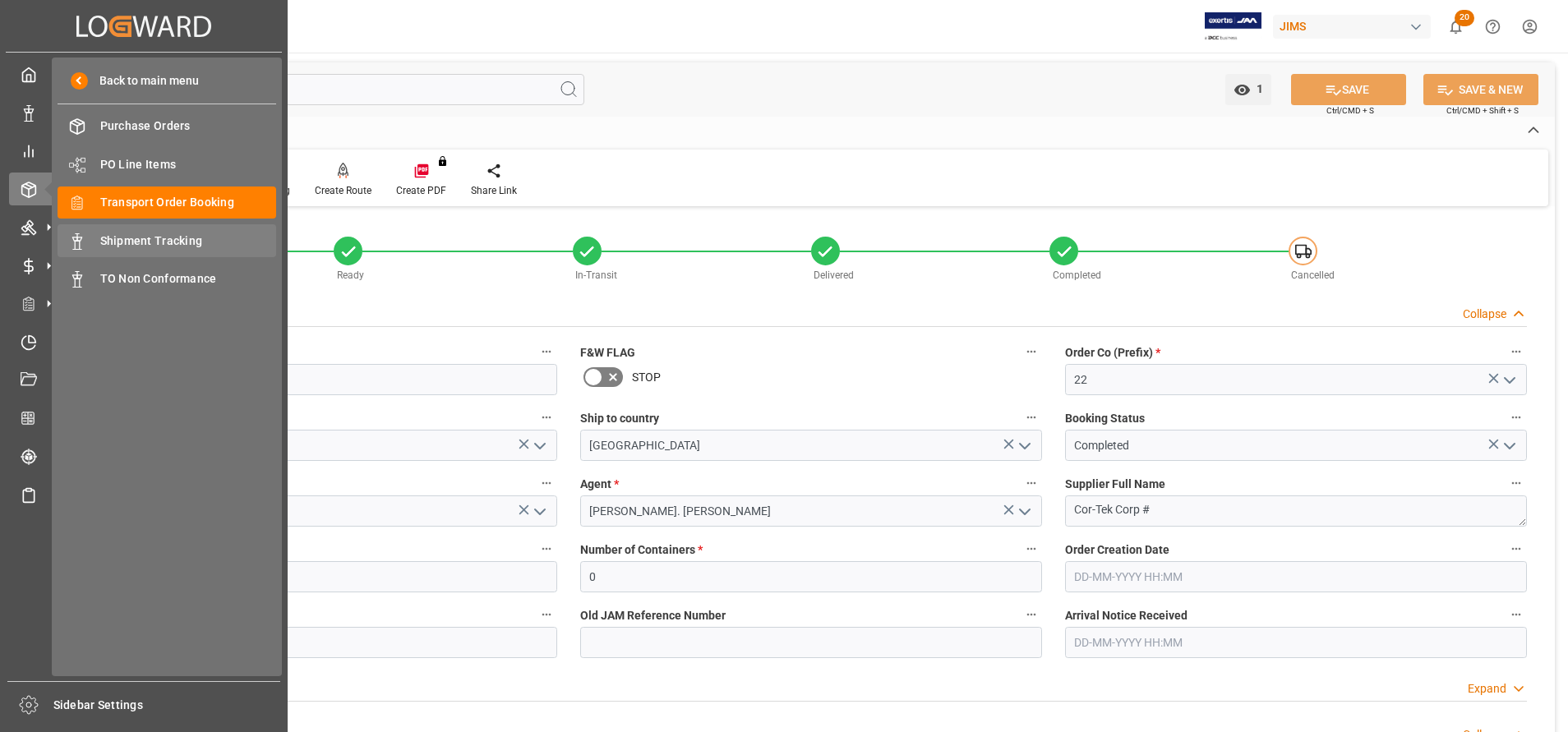
click at [110, 237] on span "Shipment Tracking" at bounding box center [188, 240] width 176 height 17
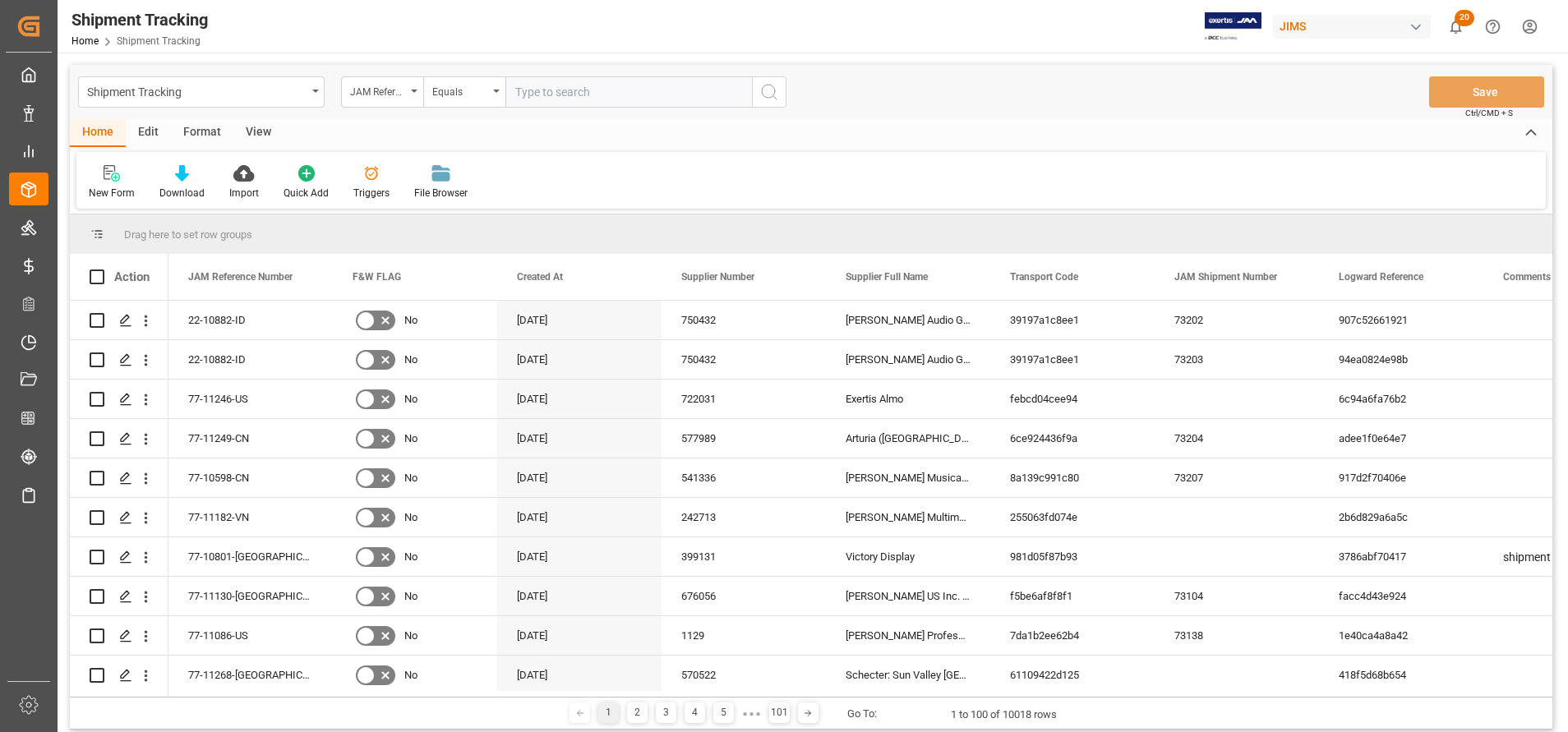
click at [737, 91] on input "text" at bounding box center [628, 92] width 247 height 32
paste input "22-10697-MY"
type input "22-10697-MY"
click at [758, 98] on button "search button" at bounding box center [769, 92] width 34 height 32
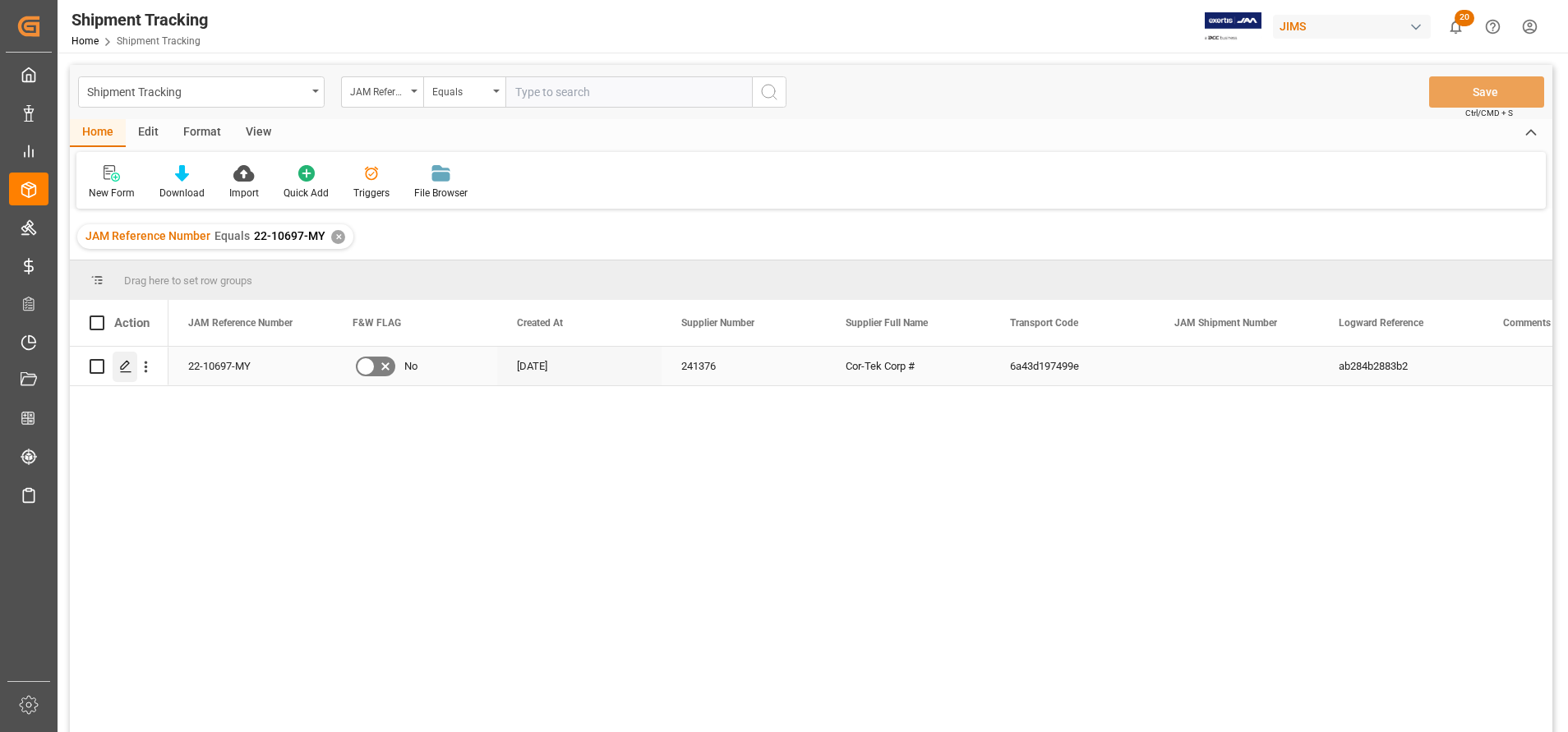
click at [120, 374] on div "Press SPACE to select this row." at bounding box center [125, 367] width 24 height 31
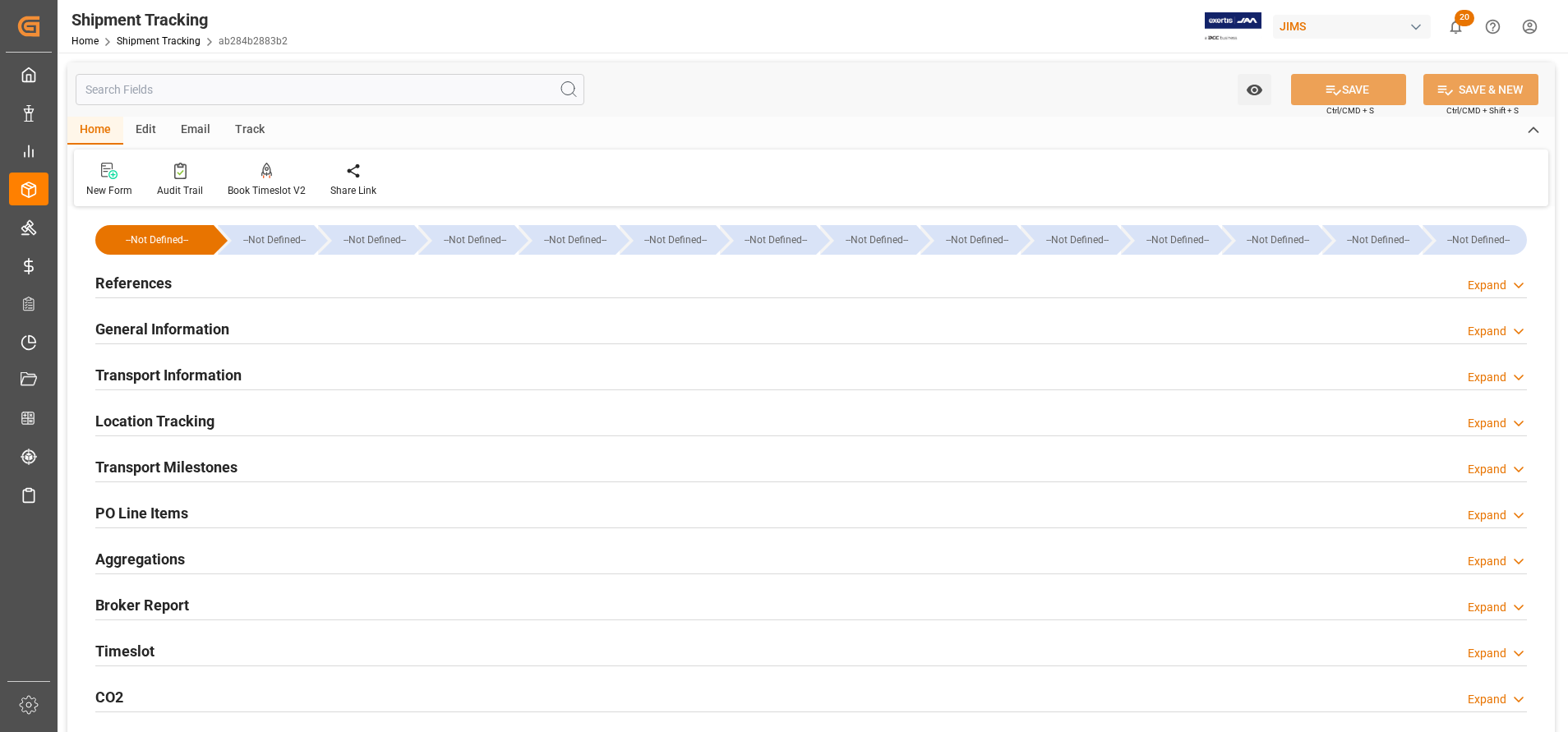
click at [152, 288] on h2 "References" at bounding box center [133, 283] width 77 height 23
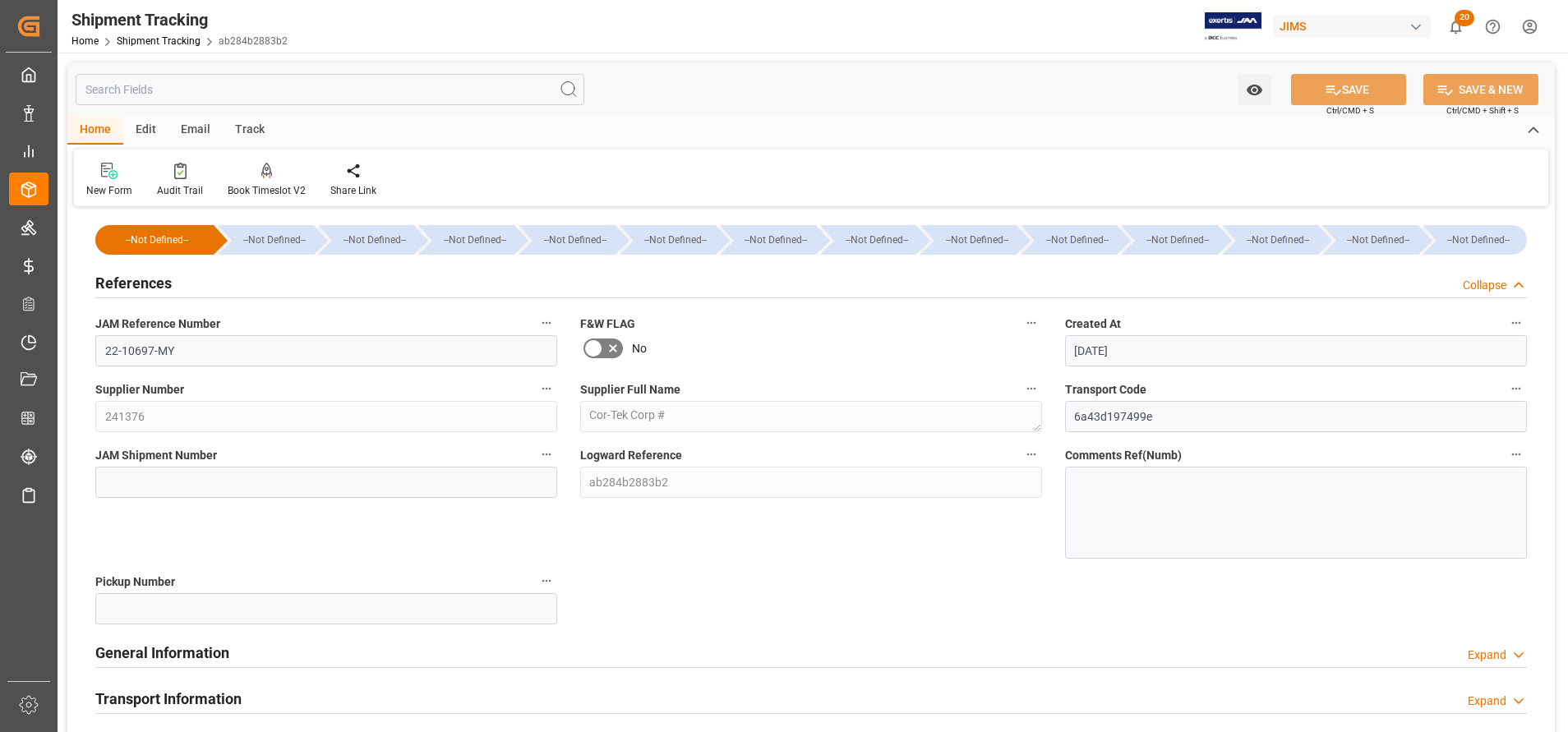
click at [152, 288] on h2 "References" at bounding box center [133, 283] width 77 height 23
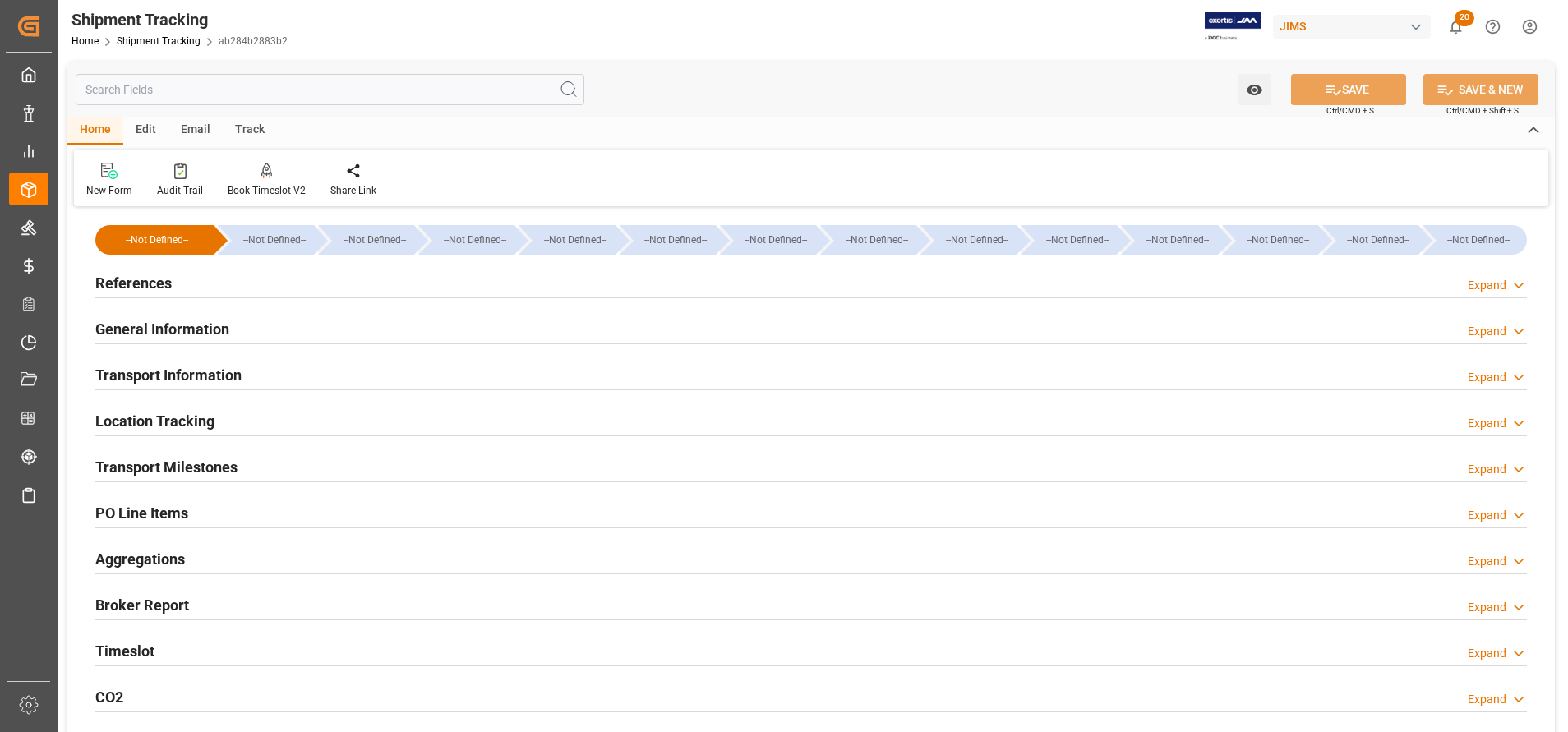
click at [155, 323] on h2 "General Information" at bounding box center [162, 329] width 134 height 23
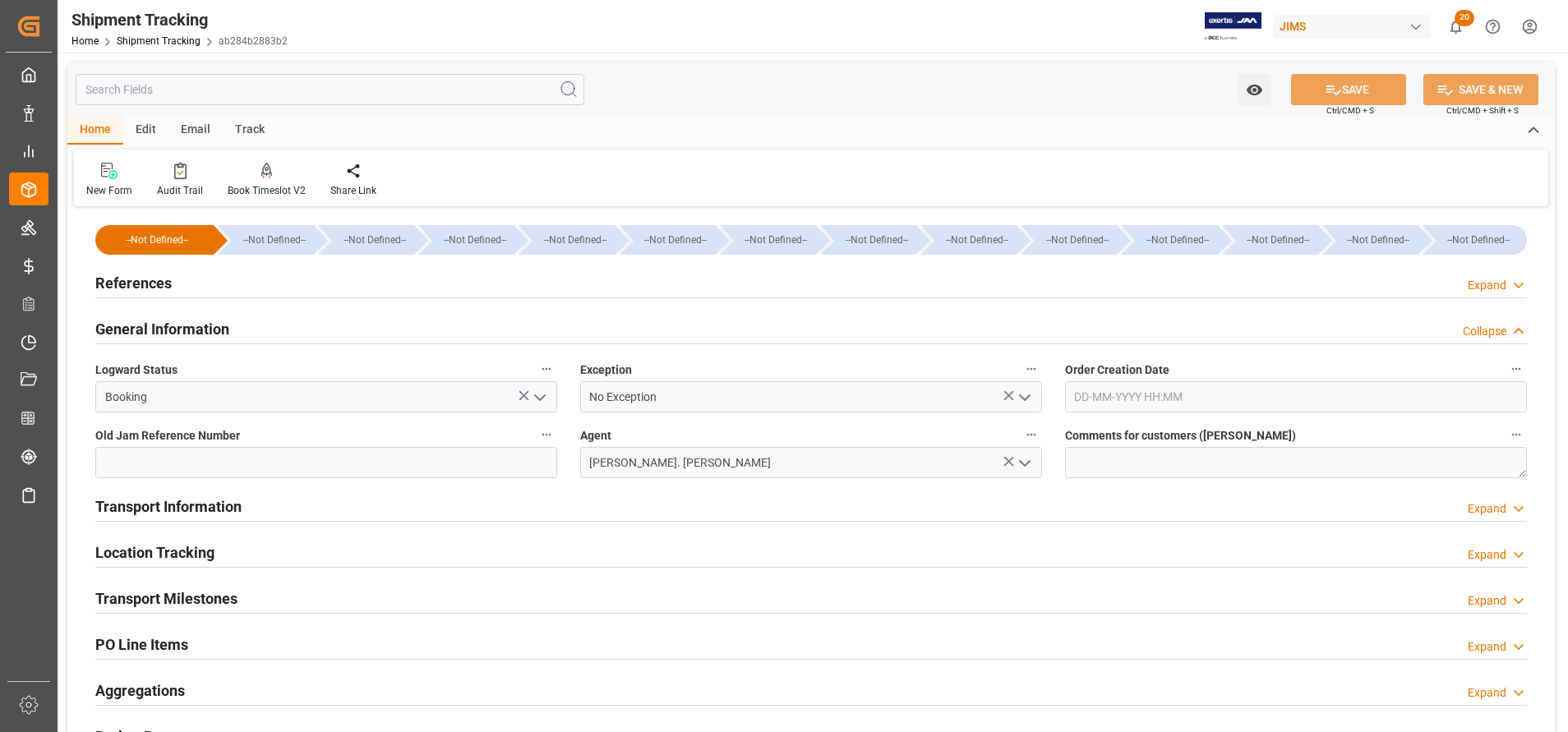
click at [173, 502] on h2 "Transport Information" at bounding box center [168, 506] width 146 height 23
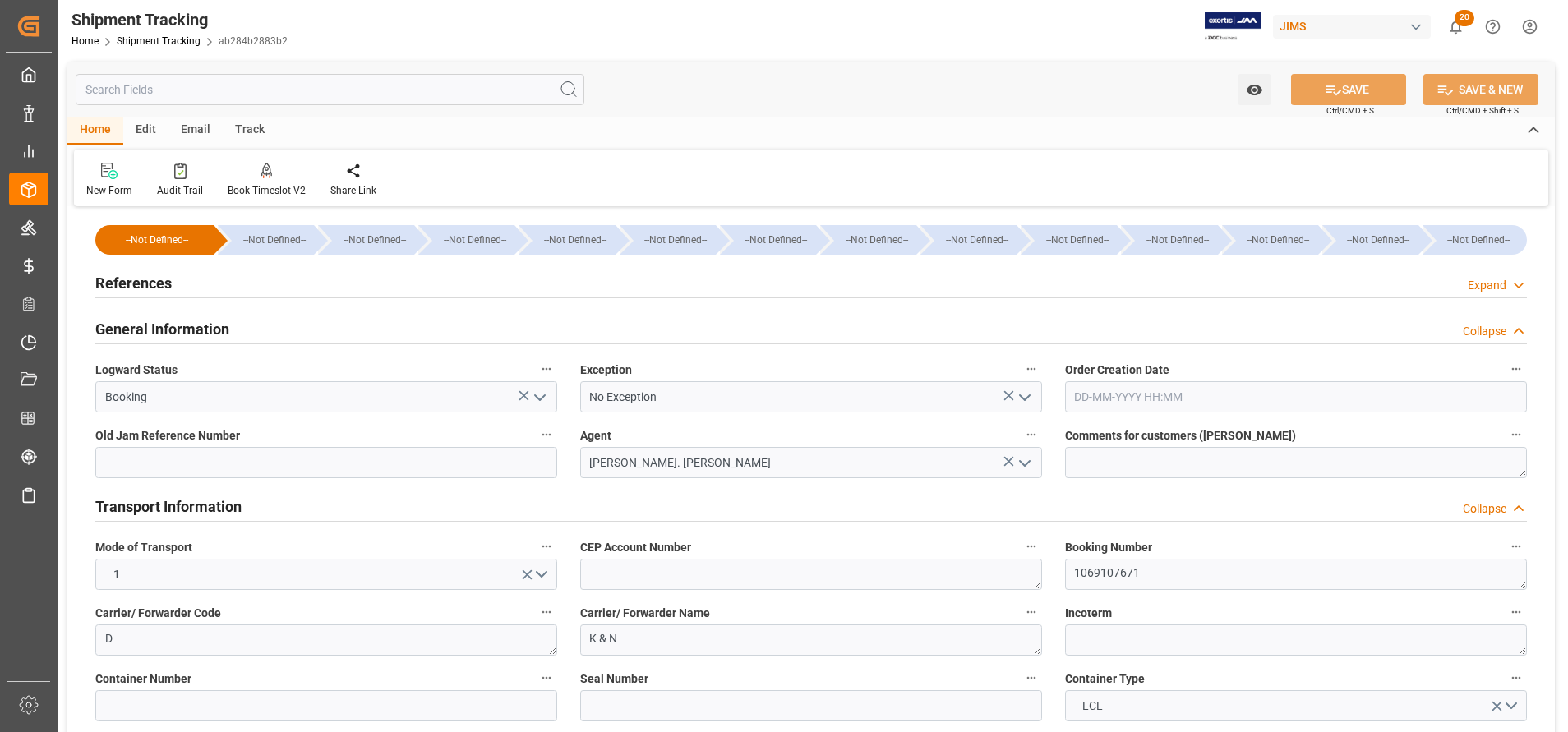
click at [139, 273] on h2 "References" at bounding box center [133, 283] width 77 height 23
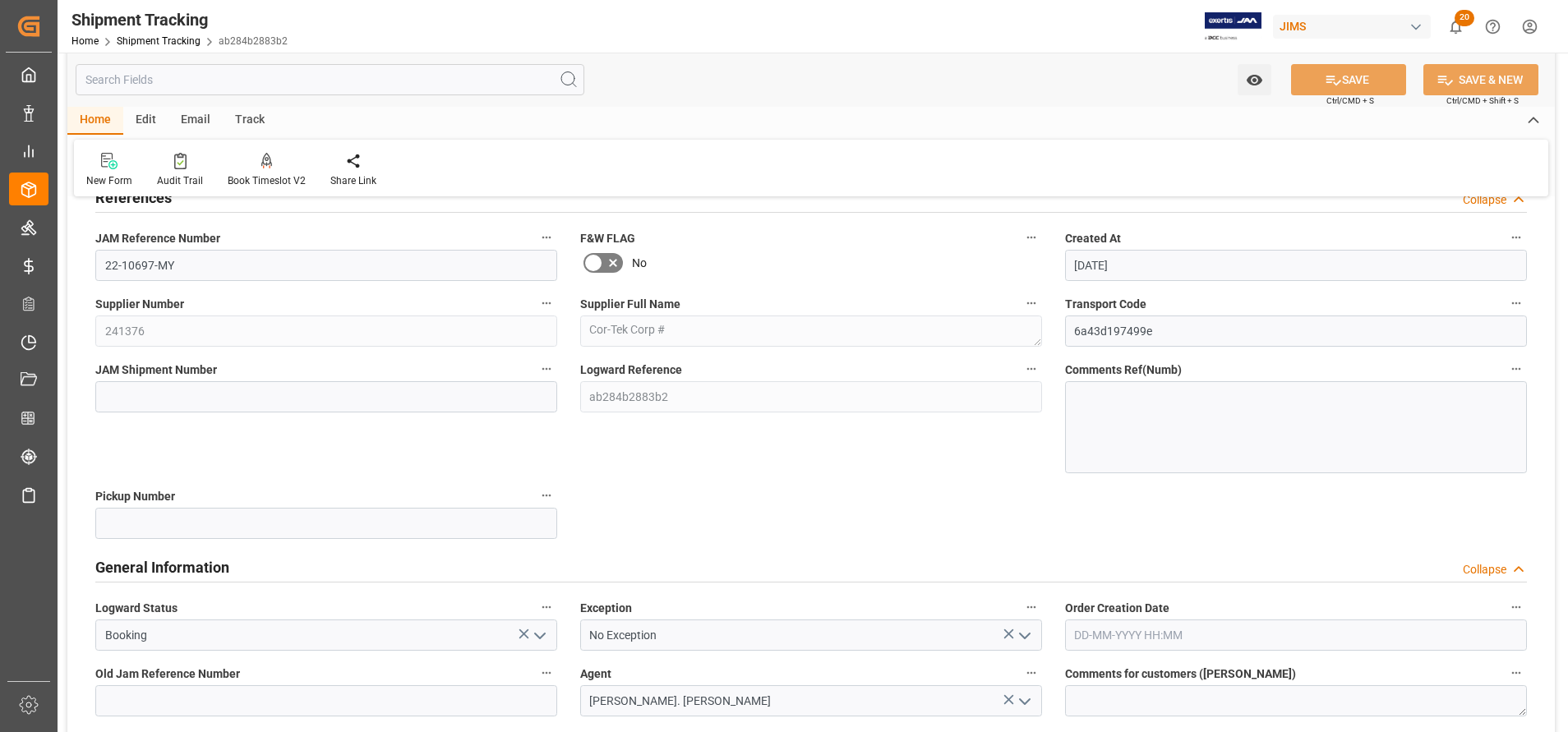
scroll to position [123, 0]
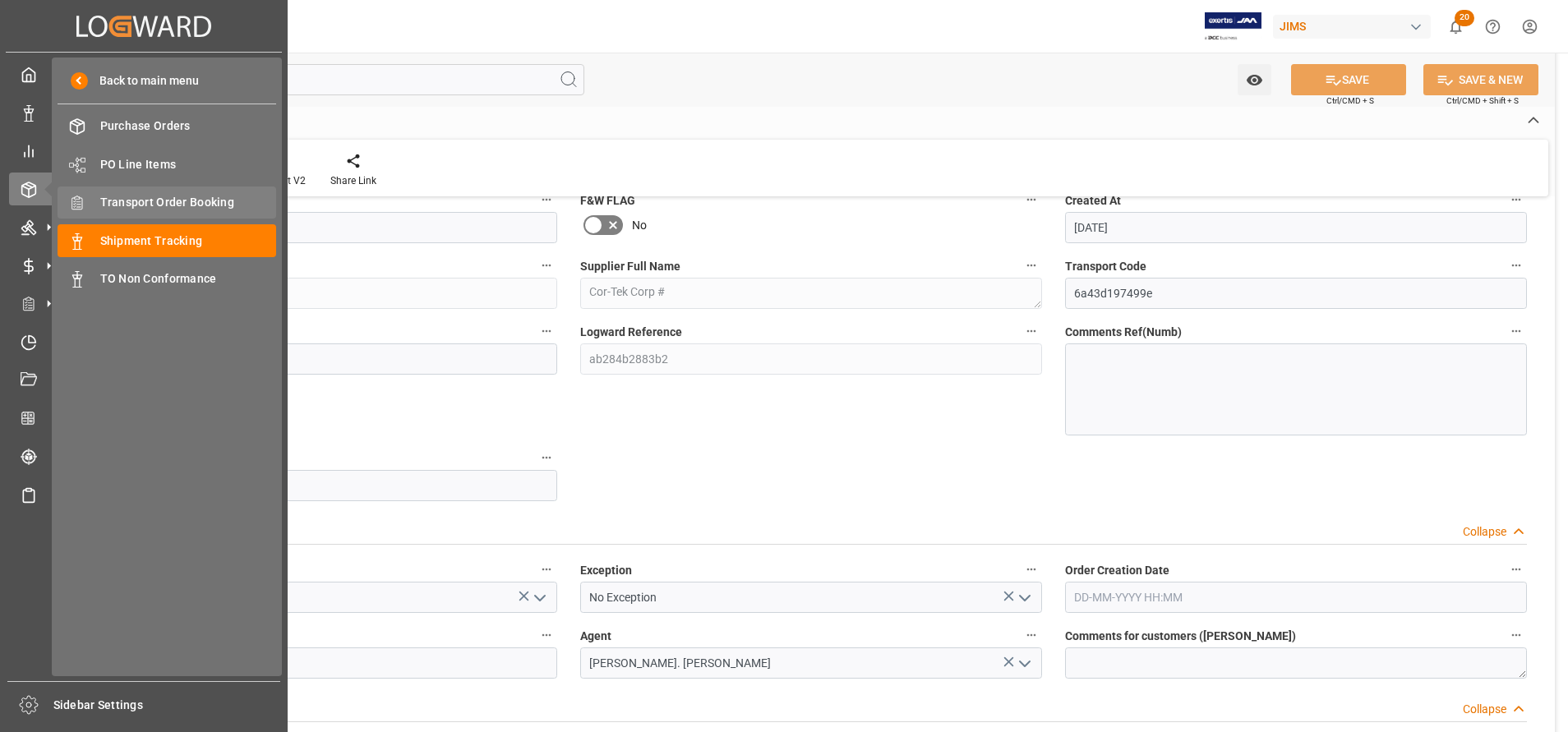
click at [194, 204] on span "Transport Order Booking" at bounding box center [188, 202] width 176 height 17
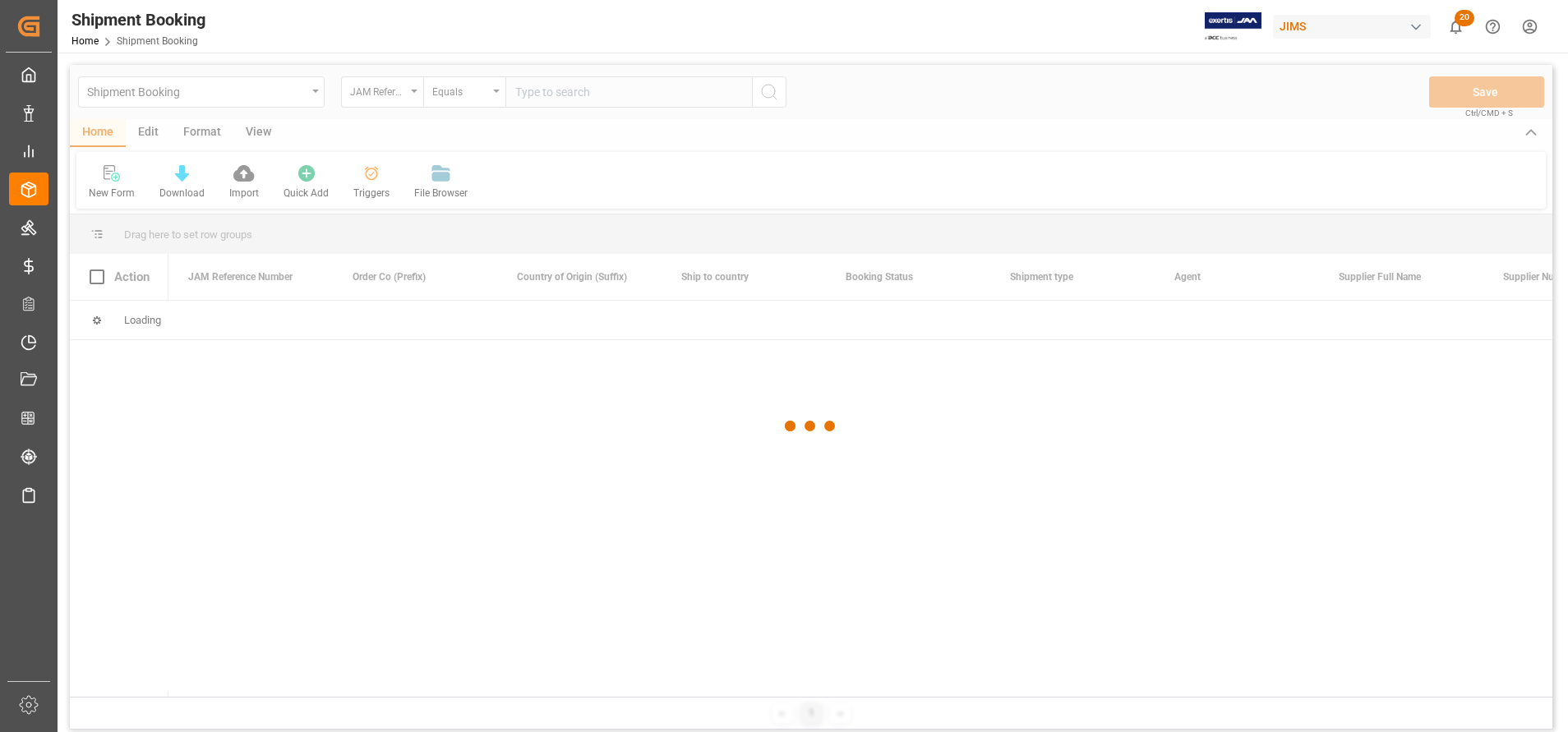
click at [646, 99] on div at bounding box center [811, 426] width 1482 height 722
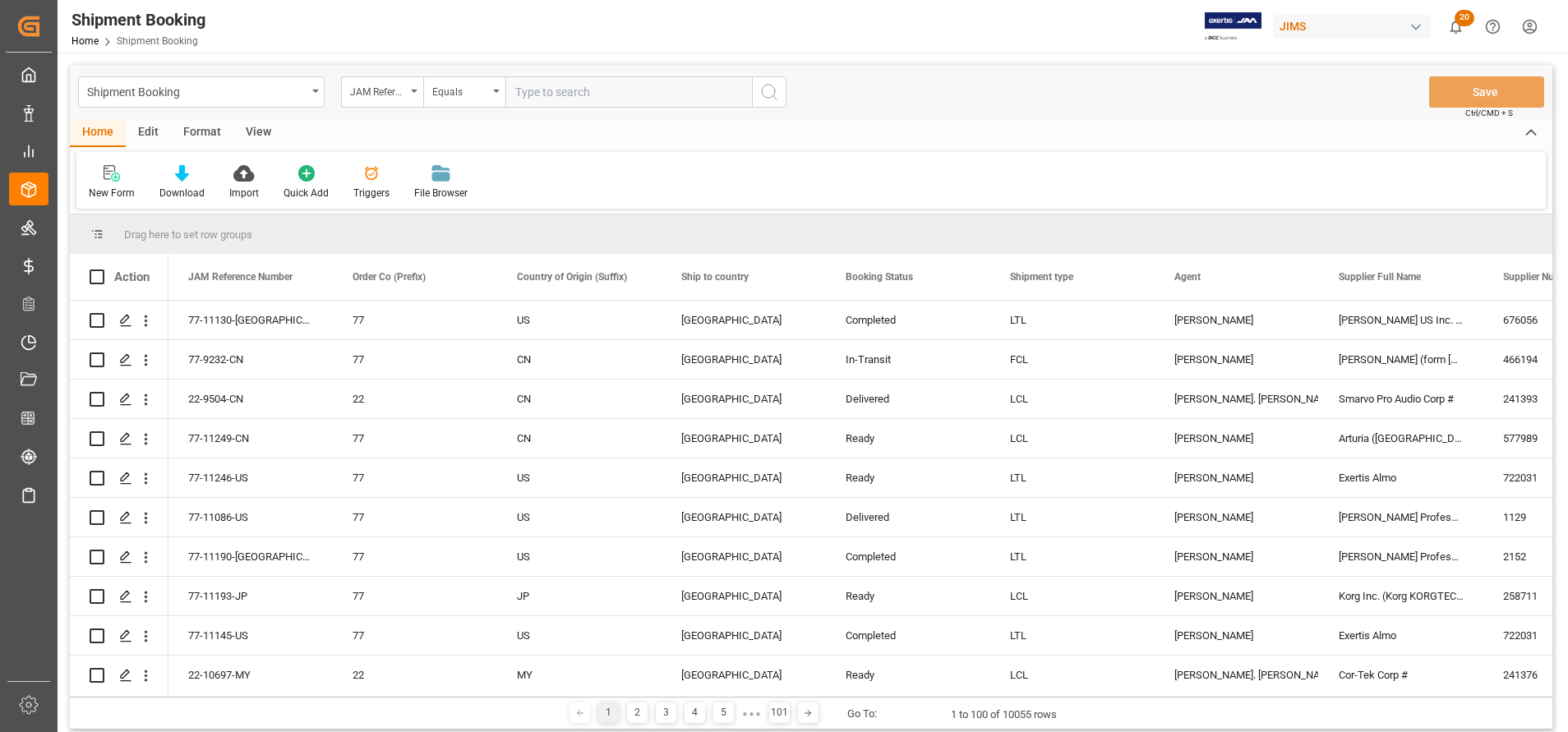
click at [646, 99] on input "text" at bounding box center [628, 92] width 247 height 32
paste input "22-10697-MY"
type input "22-10697-MY"
click at [783, 91] on button "search button" at bounding box center [769, 92] width 34 height 32
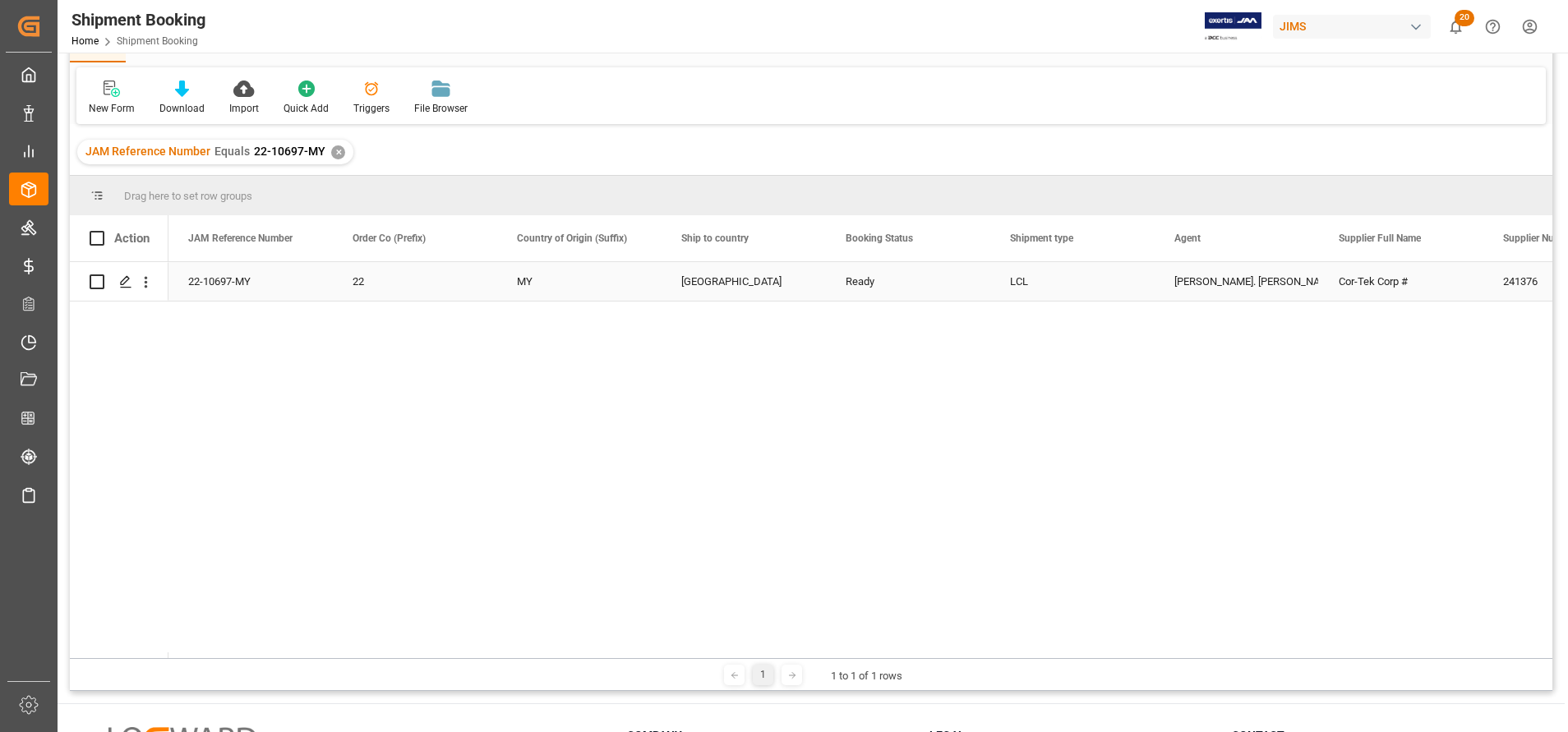
scroll to position [123, 0]
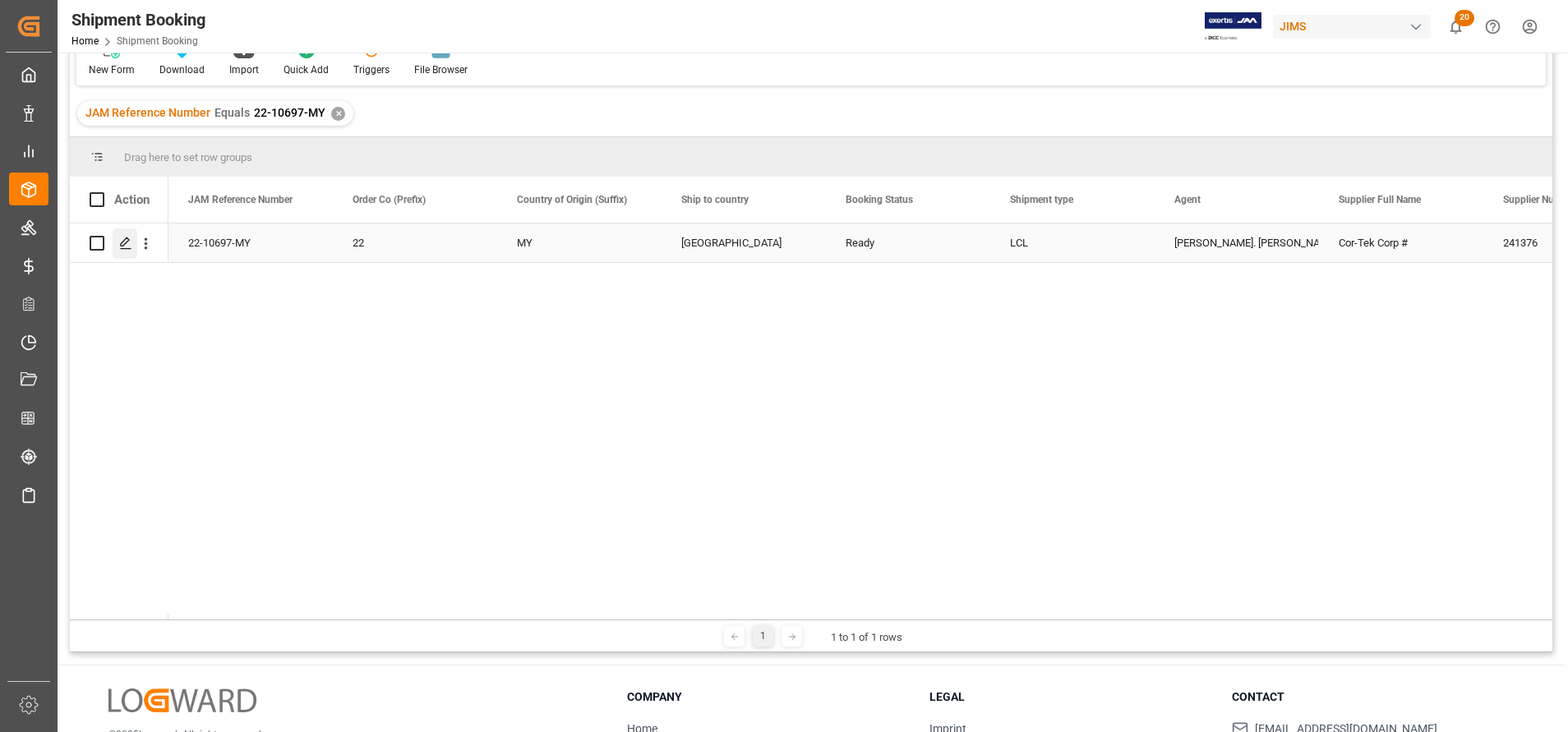
click at [122, 249] on icon "Press SPACE to select this row." at bounding box center [126, 243] width 14 height 14
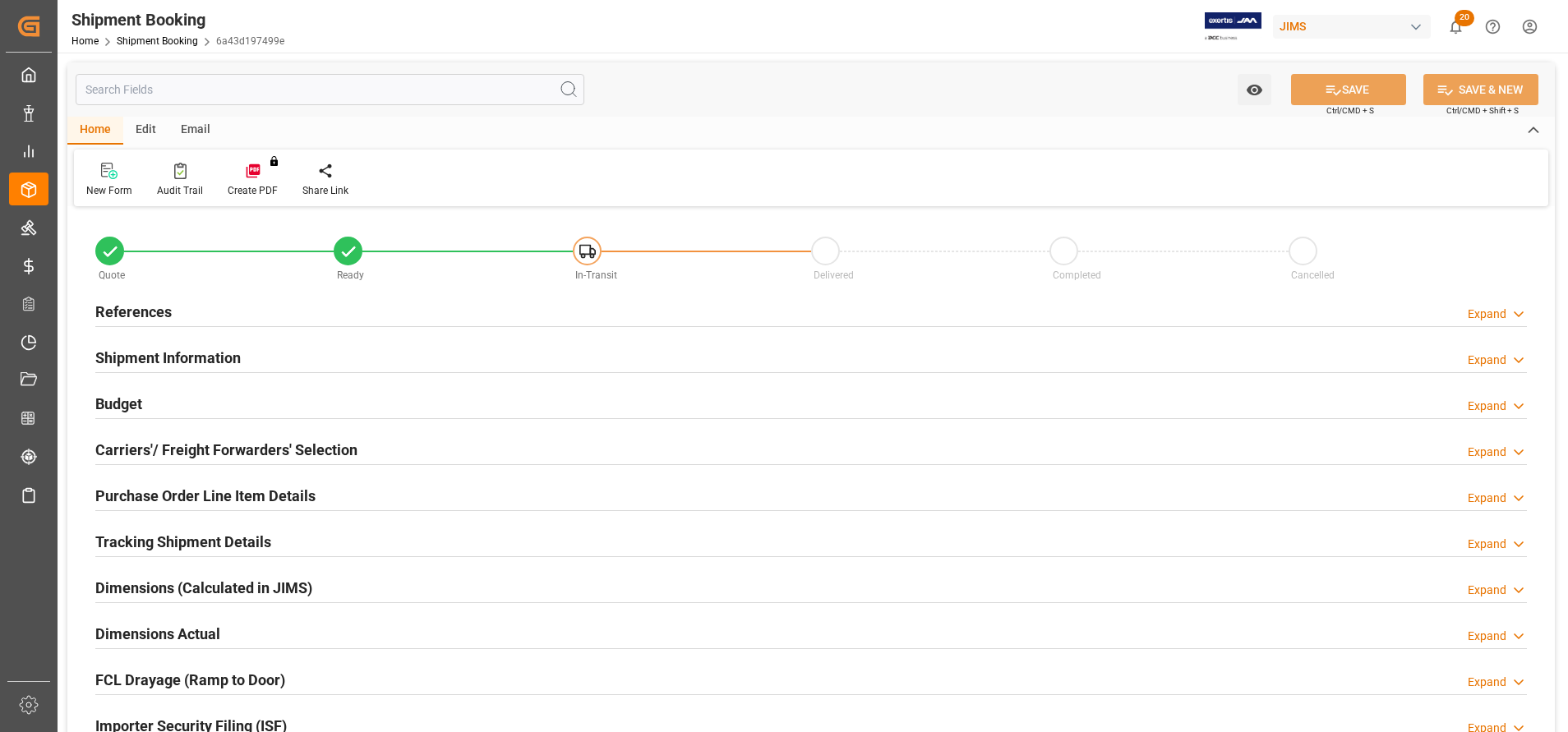
type input "0"
type input "131"
type input "193232.2847"
type input "13407.6576"
type input "446921.92"
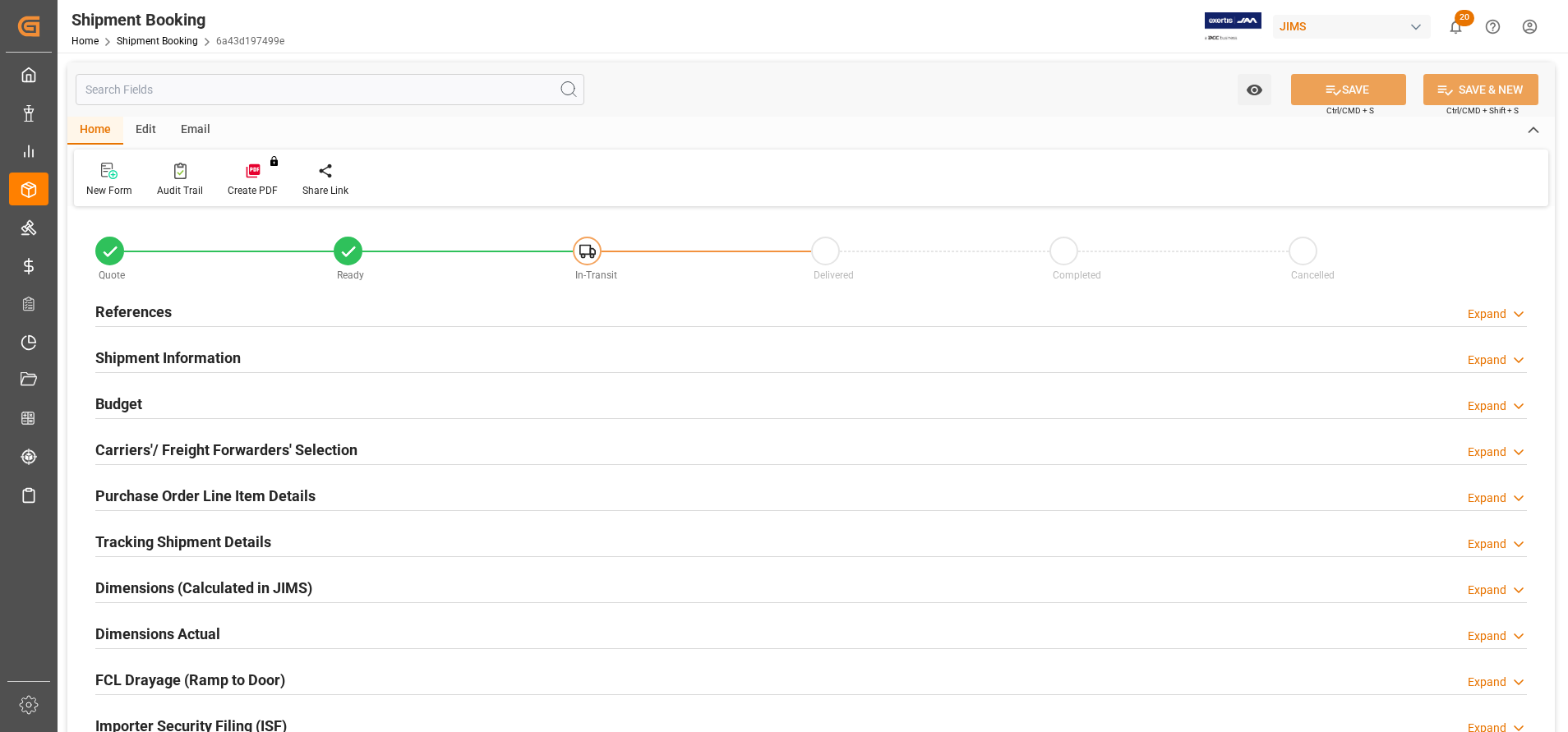
type input "[DATE]"
click at [154, 353] on h2 "Shipment Information" at bounding box center [167, 358] width 146 height 23
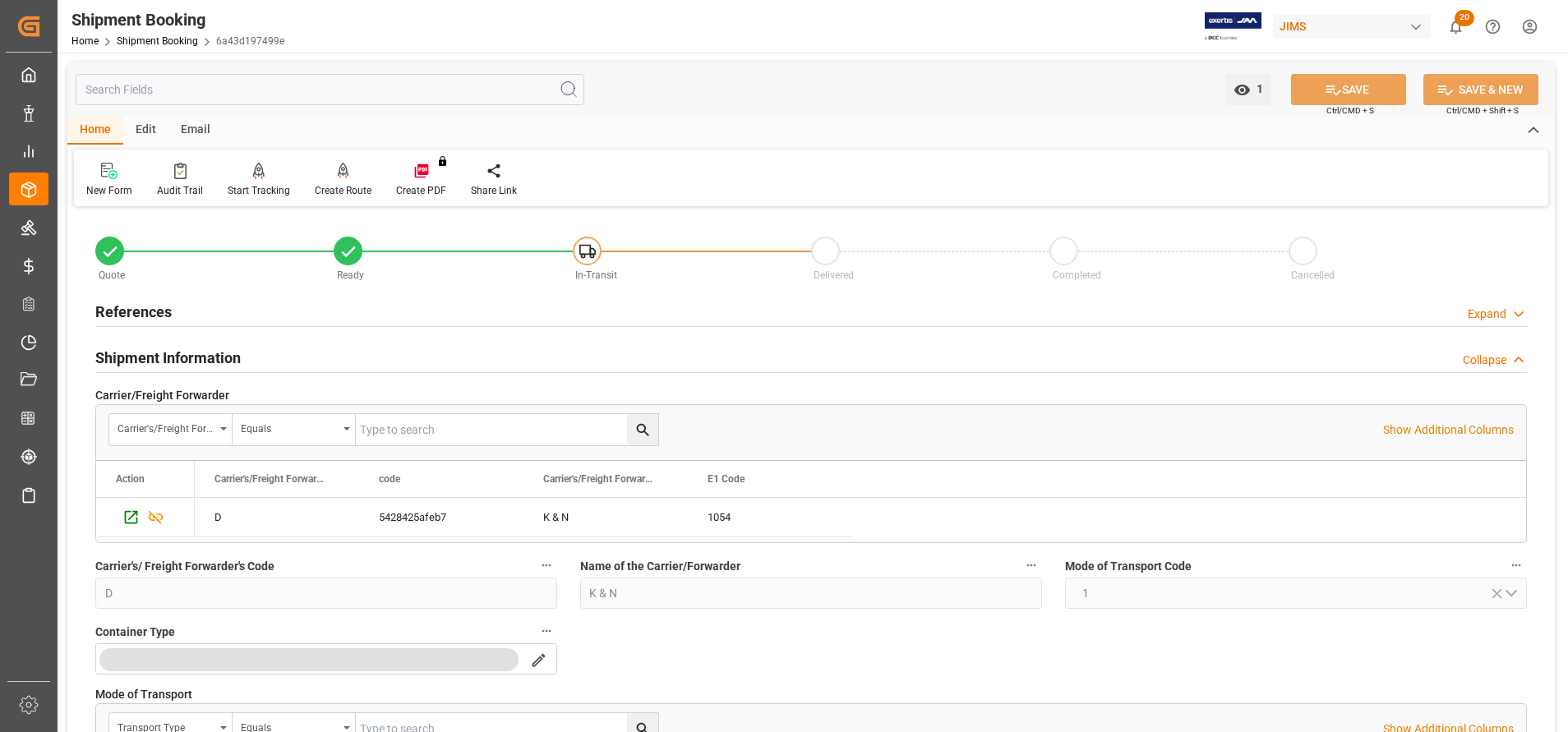
click at [147, 312] on h2 "References" at bounding box center [133, 312] width 77 height 23
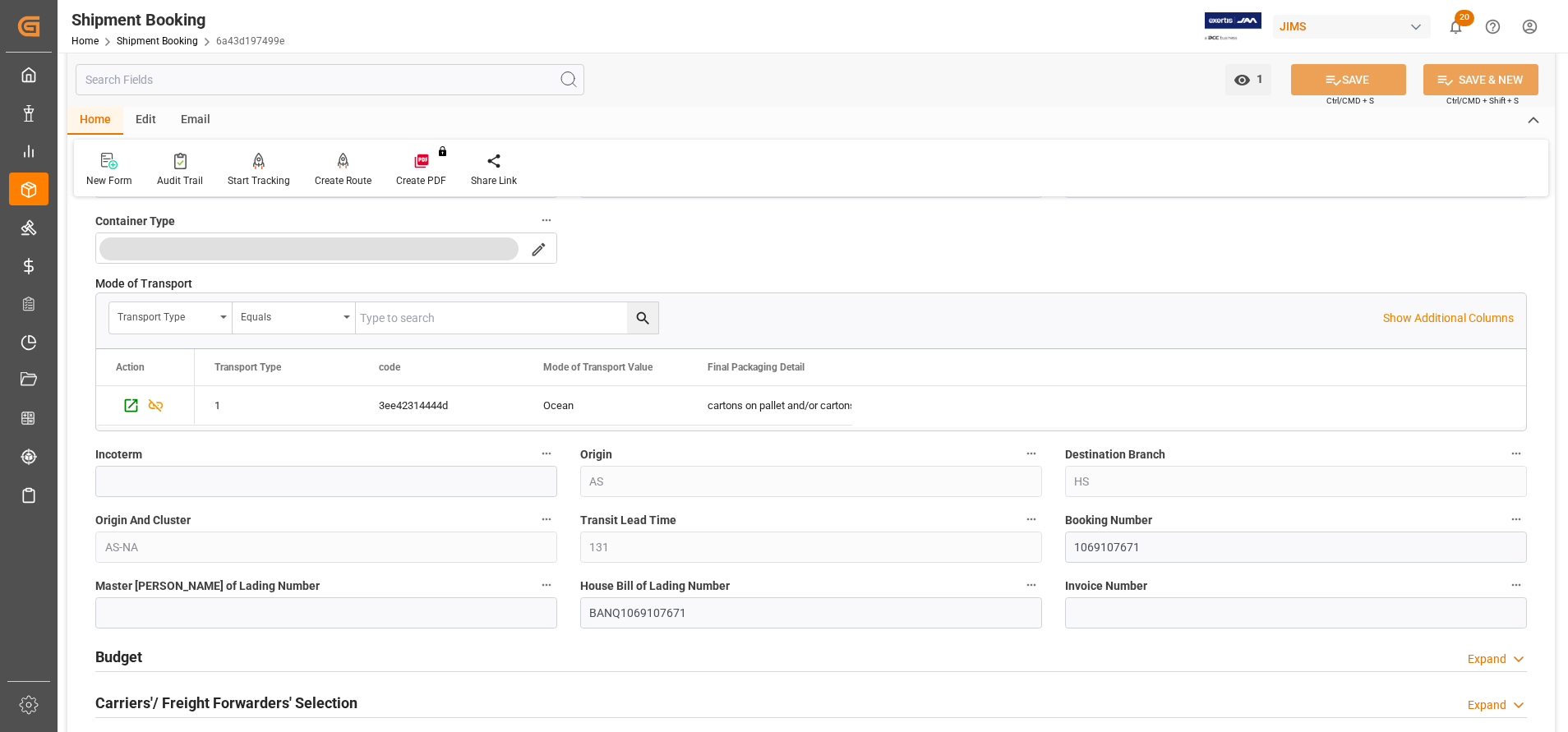
scroll to position [986, 0]
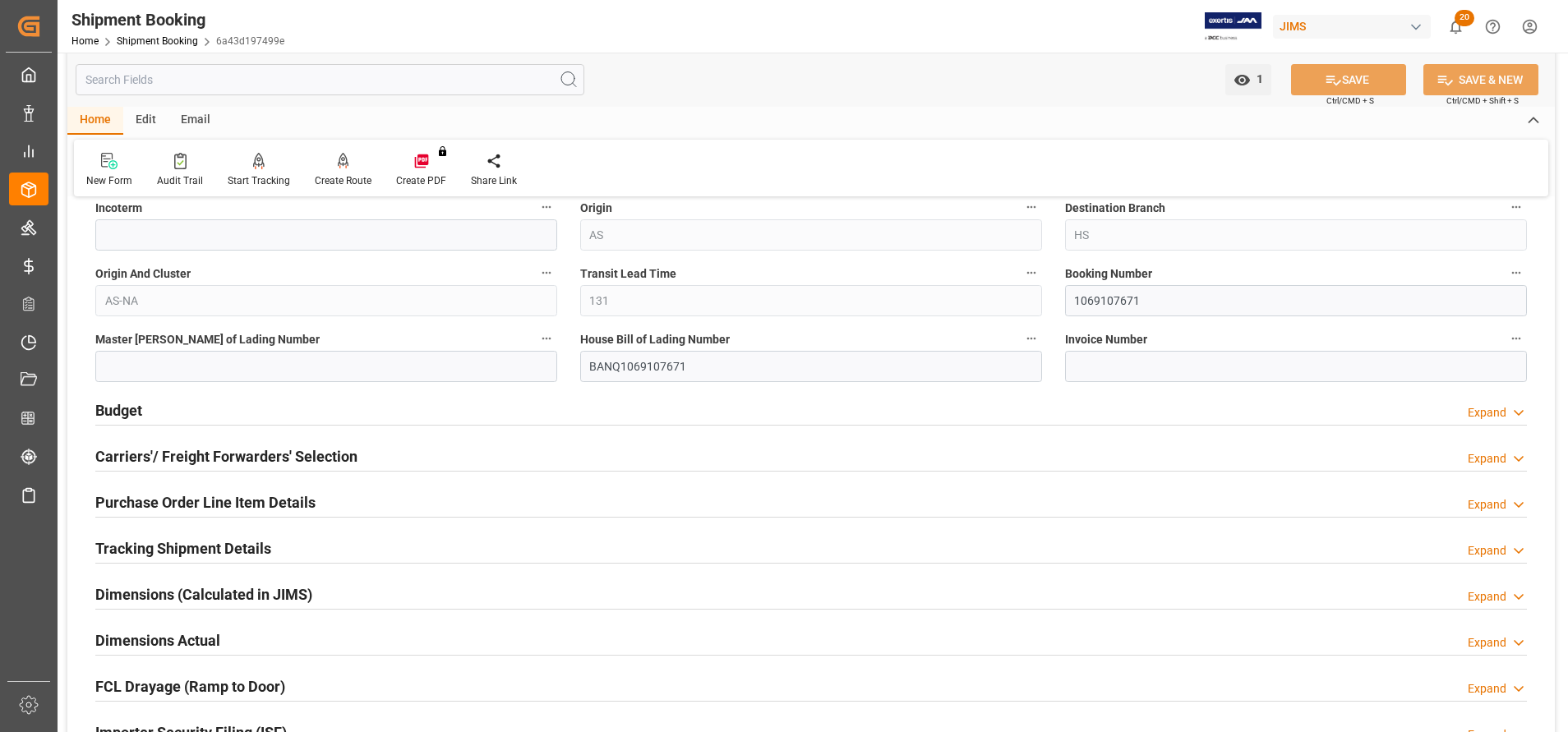
click at [122, 405] on h2 "Budget" at bounding box center [118, 410] width 47 height 23
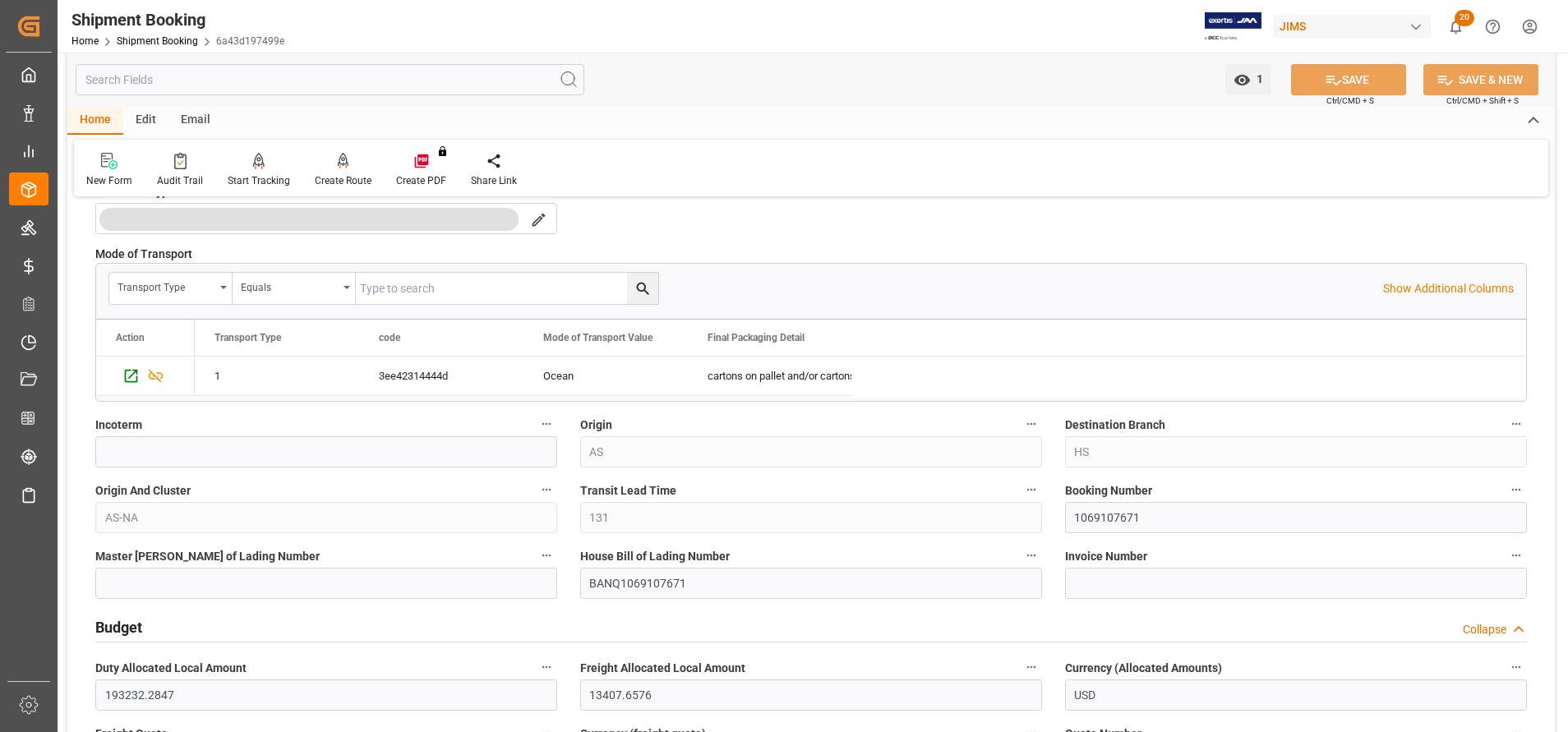
scroll to position [739, 0]
